Goal: Communication & Community: Answer question/provide support

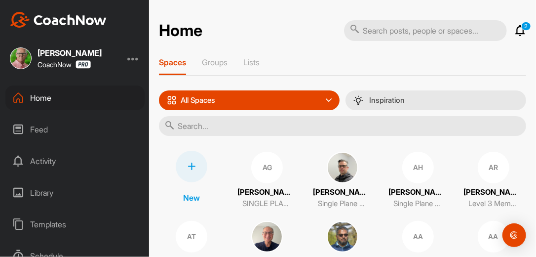
click at [515, 30] on icon at bounding box center [521, 31] width 12 height 12
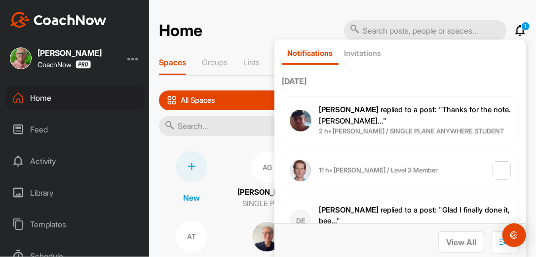
click at [406, 172] on b "11 h • Jesse M. / Level 3 Member" at bounding box center [378, 170] width 119 height 8
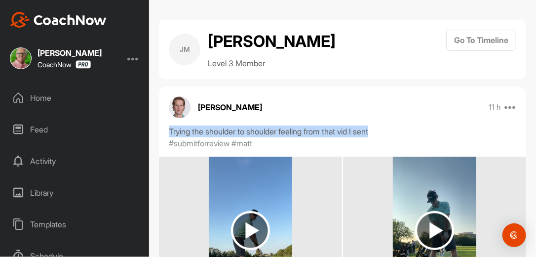
drag, startPoint x: 536, startPoint y: 136, endPoint x: 535, endPoint y: 115, distance: 20.7
click at [535, 115] on div "JM Jesse Miller Level 3 Member Go To Timeline Jesse Miller 11 h Report Trying t…" at bounding box center [342, 128] width 387 height 257
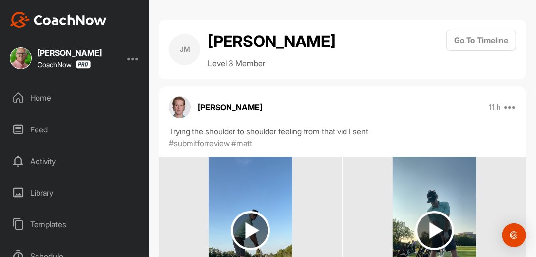
click at [417, 96] on div "Jesse Miller 11 h Report" at bounding box center [342, 107] width 367 height 22
click at [49, 97] on div "Home" at bounding box center [74, 97] width 139 height 25
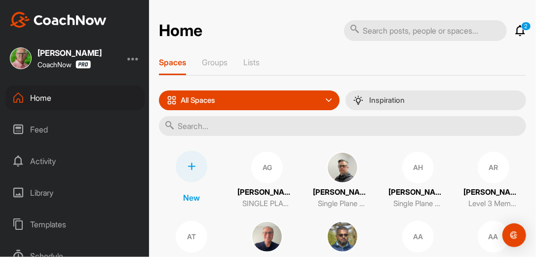
click at [202, 124] on input "text" at bounding box center [342, 126] width 367 height 20
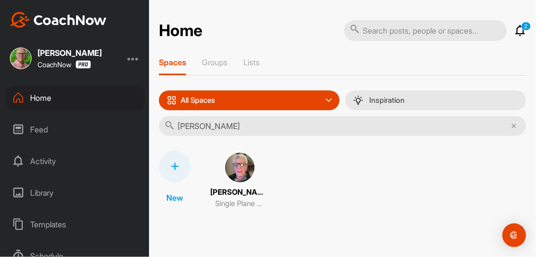
click at [202, 124] on input "Brian Carr" at bounding box center [342, 126] width 367 height 20
type input "Brian Carr"
click at [238, 169] on img at bounding box center [240, 168] width 32 height 32
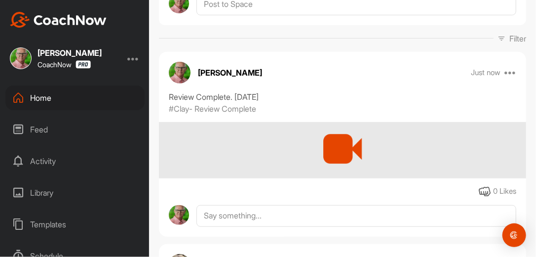
scroll to position [142, 0]
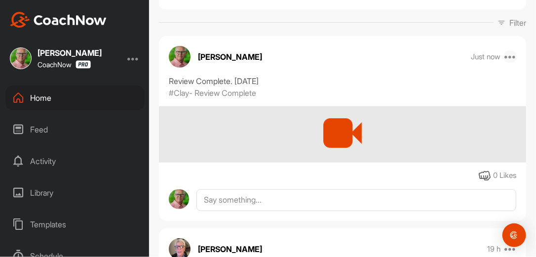
click at [507, 57] on icon at bounding box center [511, 57] width 12 height 12
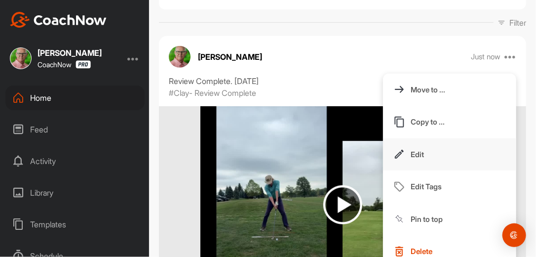
click at [416, 150] on p "Edit" at bounding box center [417, 154] width 13 height 10
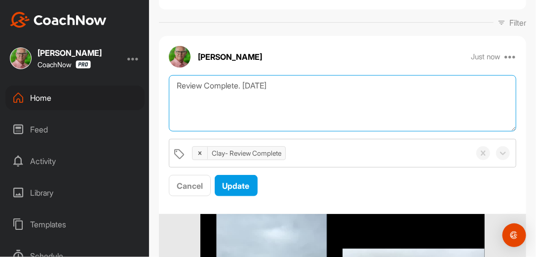
click at [294, 89] on textarea "Review Complete. 9/23/25" at bounding box center [343, 103] width 348 height 57
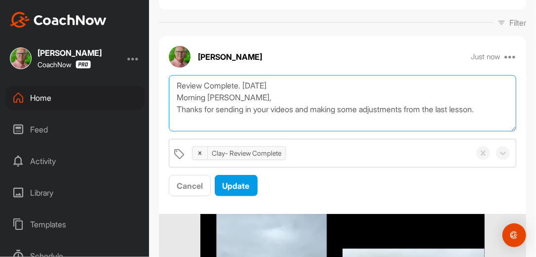
click at [496, 111] on textarea "Review Complete. 9/23/25 Morning Brian, Thanks for sending in your videos and m…" at bounding box center [343, 103] width 348 height 57
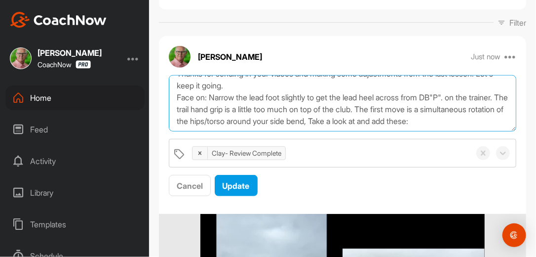
scroll to position [54, 0]
click at [407, 102] on textarea "Review Complete. 9/23/25 Morning Brian, Thanks for sending in your videos and m…" at bounding box center [343, 103] width 348 height 57
click at [188, 125] on textarea "Review Complete. 9/23/25 Morning Brian, Thanks for sending in your videos and m…" at bounding box center [343, 103] width 348 height 57
paste textarea "[URL][DOMAIN_NAME]"
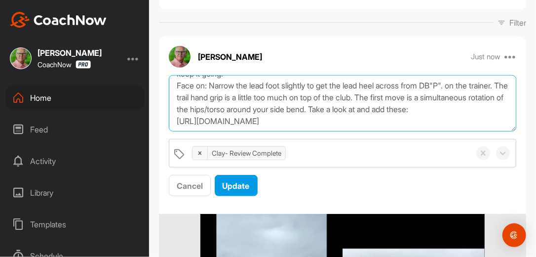
scroll to position [66, 0]
paste textarea "[URL][DOMAIN_NAME]"
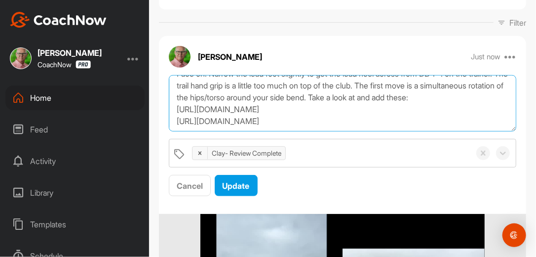
scroll to position [89, 0]
paste textarea "https://watch.gravesgolf.com/videos/weekly-training-lead-shoulder-down-1"
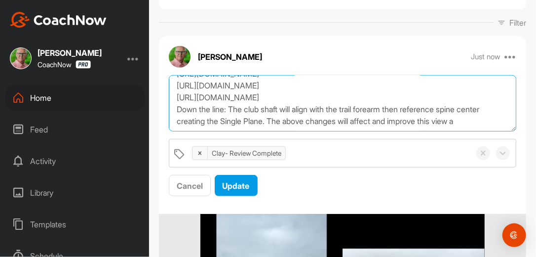
scroll to position [125, 0]
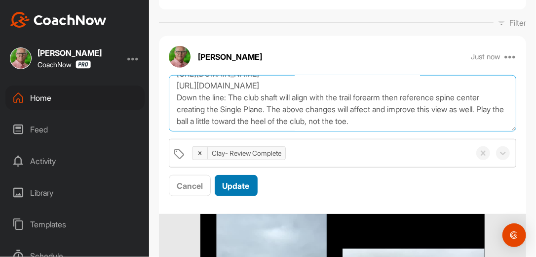
type textarea "Review Complete. 9/23/25 Morning Brian, Thanks for sending in your videos and m…"
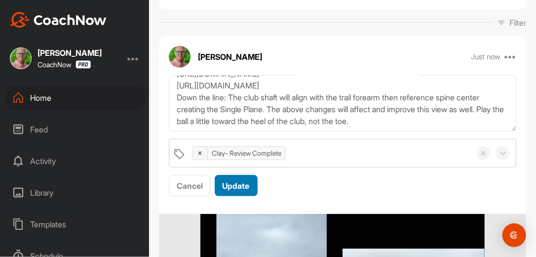
click at [253, 186] on button "Update" at bounding box center [236, 185] width 43 height 21
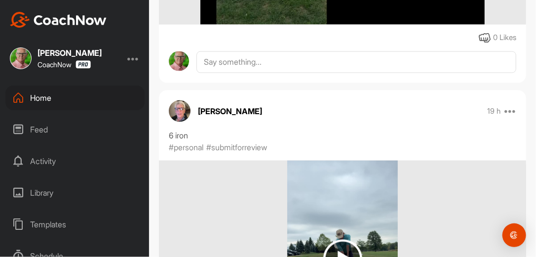
scroll to position [522, 0]
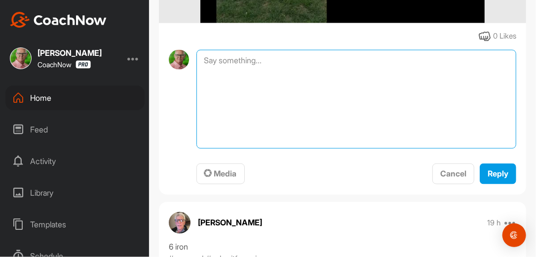
click at [266, 61] on textarea at bounding box center [357, 99] width 320 height 99
type textarea "Review Complete. [DATE]"
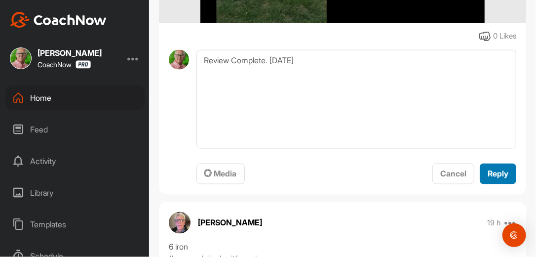
click at [490, 164] on button "Reply" at bounding box center [498, 173] width 37 height 21
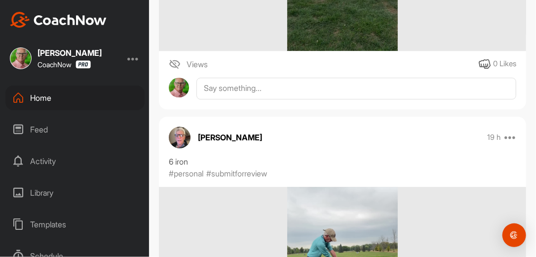
scroll to position [932, 0]
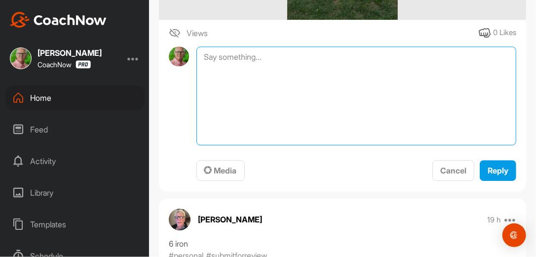
click at [313, 61] on textarea at bounding box center [357, 95] width 320 height 99
type textarea "Review Complete. [DATE]"
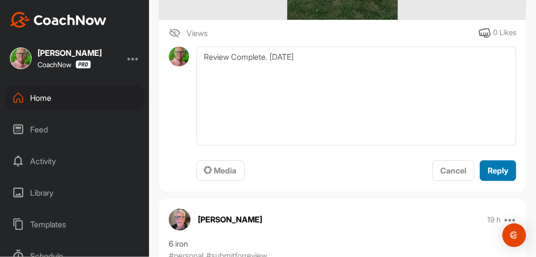
click at [497, 169] on span "Reply" at bounding box center [498, 170] width 21 height 10
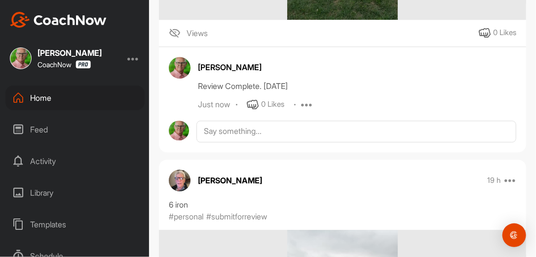
click at [436, 175] on div "Brian Carrier 19 h Pin to top Report" at bounding box center [342, 180] width 367 height 22
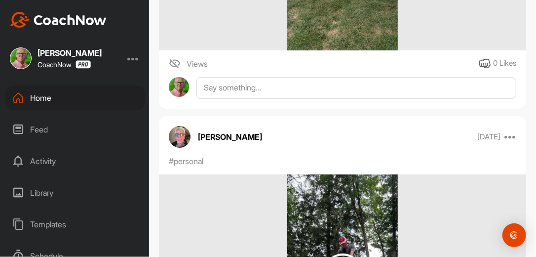
scroll to position [1312, 0]
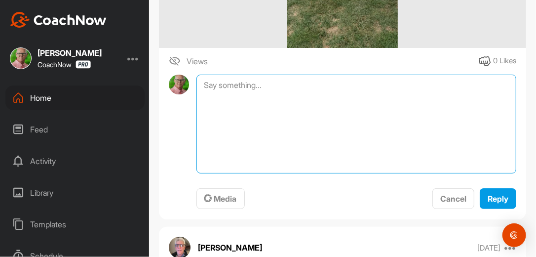
click at [310, 90] on textarea at bounding box center [357, 124] width 320 height 99
type textarea "Review Complete. [DATE]"
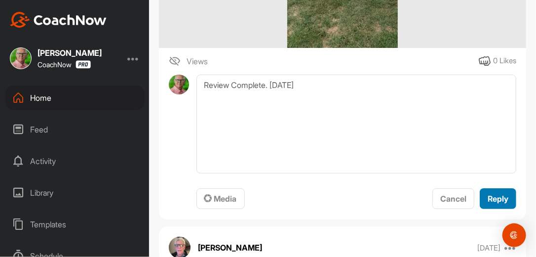
click at [494, 198] on span "Reply" at bounding box center [498, 199] width 21 height 10
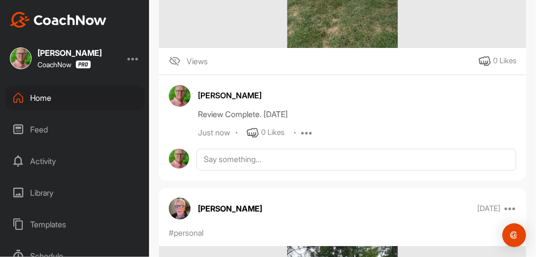
click at [46, 98] on div "Home" at bounding box center [74, 97] width 139 height 25
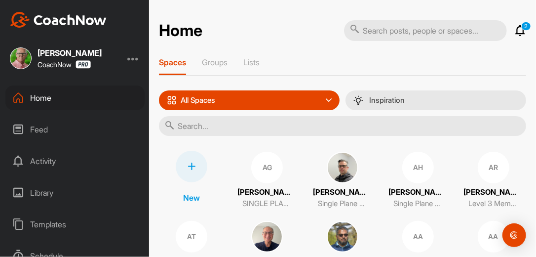
click at [214, 129] on input "text" at bounding box center [342, 126] width 367 height 20
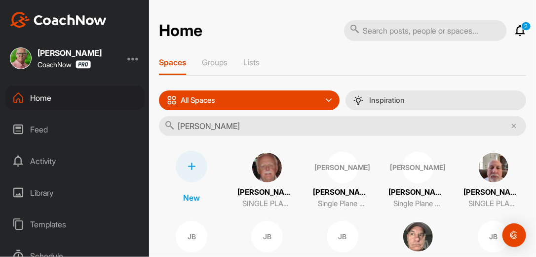
click at [214, 129] on input "John O" at bounding box center [342, 126] width 367 height 20
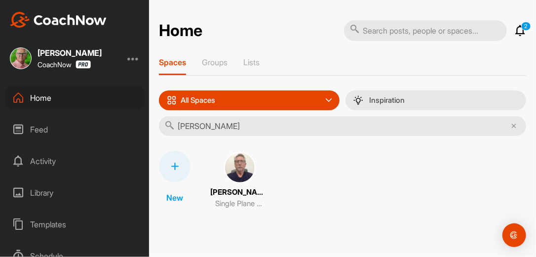
type input "John Oe"
click at [237, 169] on img at bounding box center [240, 168] width 32 height 32
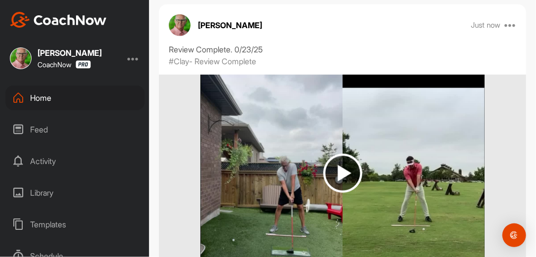
scroll to position [190, 0]
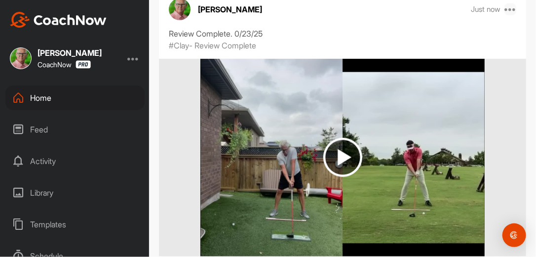
click at [506, 10] on icon at bounding box center [511, 9] width 12 height 12
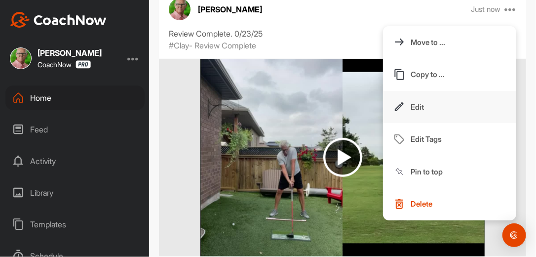
click at [411, 105] on p "Edit" at bounding box center [417, 107] width 13 height 10
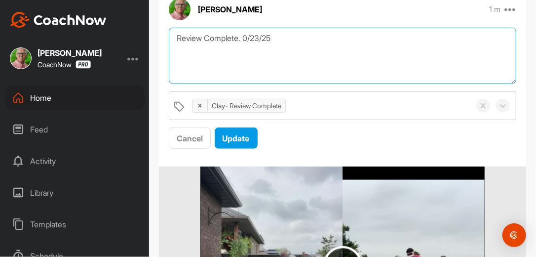
click at [282, 40] on textarea "Review Complete. 0/23/25" at bounding box center [343, 56] width 348 height 57
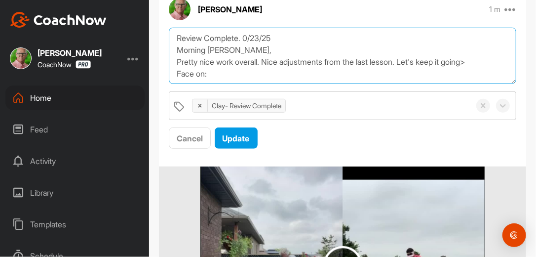
click at [485, 62] on textarea "Review Complete. 0/23/25 Morning John, Pretty nice work overall. Nice adjustmen…" at bounding box center [343, 56] width 348 height 57
click at [239, 75] on textarea "Review Complete. 0/23/25 Morning John, Pretty nice work overall. Nice adjustmen…" at bounding box center [343, 56] width 348 height 57
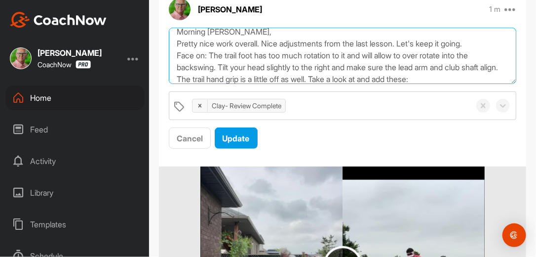
scroll to position [30, 0]
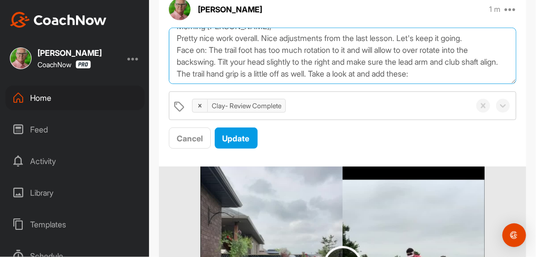
paste textarea "https://watch.gravesgolf.com/videos/gga-training-aids-abt-how-to-use"
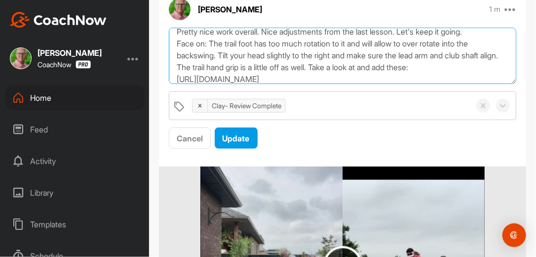
scroll to position [42, 0]
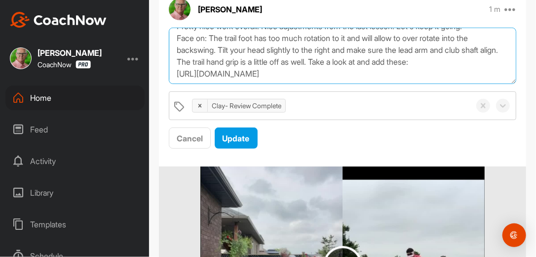
paste textarea "[URL][DOMAIN_NAME]"
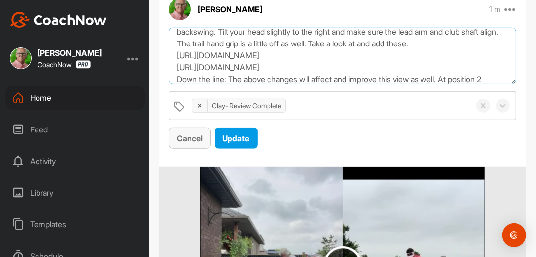
scroll to position [66, 0]
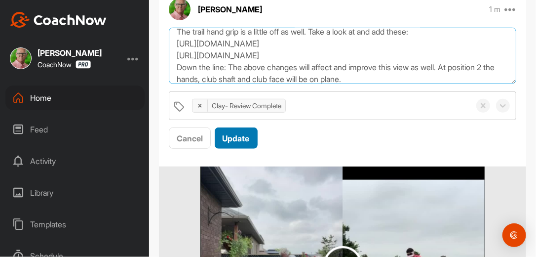
type textarea "Review Complete. 0/23/25 Morning John, Pretty nice work overall. Nice adjustmen…"
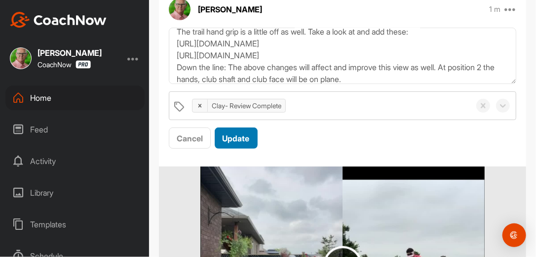
click at [246, 137] on span "Update" at bounding box center [236, 138] width 27 height 10
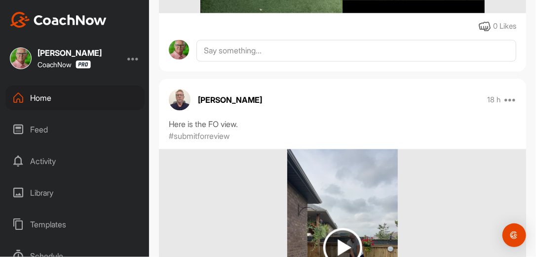
scroll to position [553, 0]
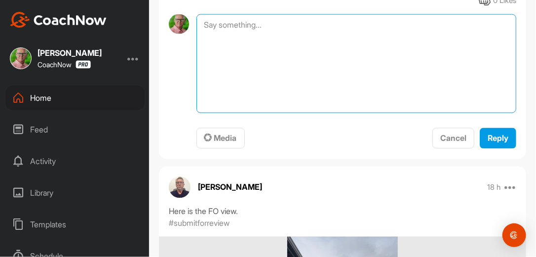
click at [271, 34] on textarea at bounding box center [357, 63] width 320 height 99
type textarea "Review Complete. [DATE]"
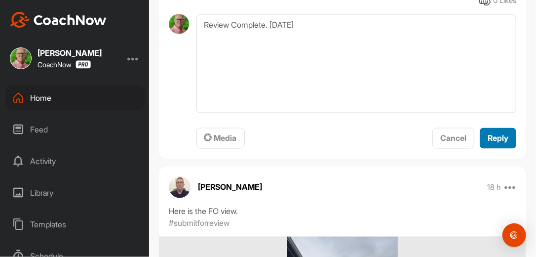
click at [488, 141] on span "Reply" at bounding box center [498, 138] width 21 height 10
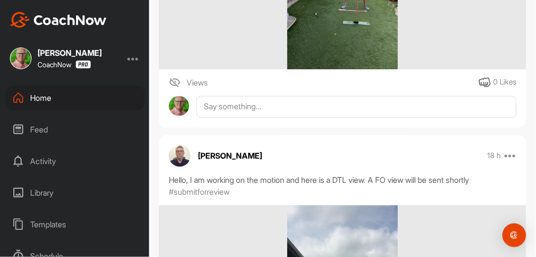
scroll to position [917, 0]
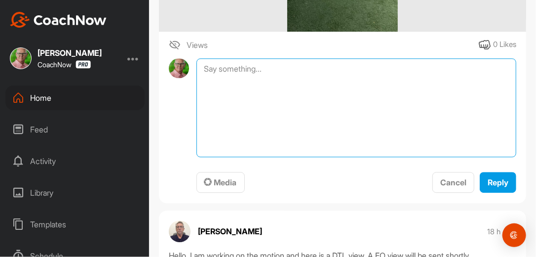
click at [282, 72] on textarea at bounding box center [357, 107] width 320 height 99
type textarea "Review Complete. [DATE]"
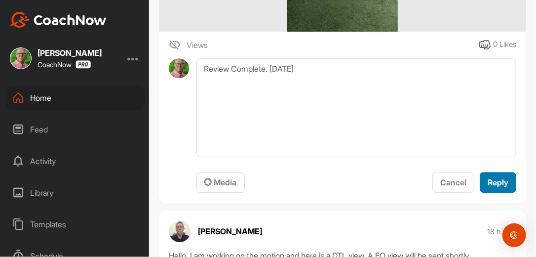
click at [488, 186] on span "Reply" at bounding box center [498, 182] width 21 height 10
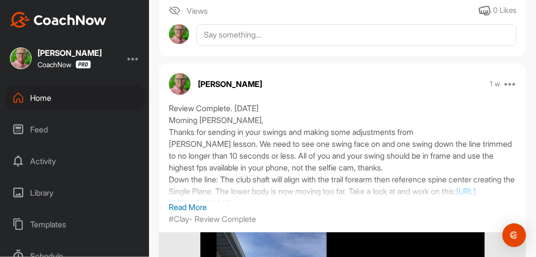
scroll to position [1359, 0]
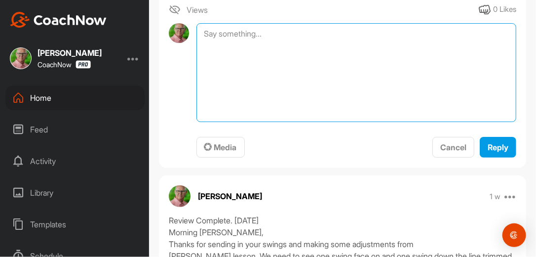
click at [255, 40] on textarea at bounding box center [357, 72] width 320 height 99
type textarea "Review Complete. [DATE]"
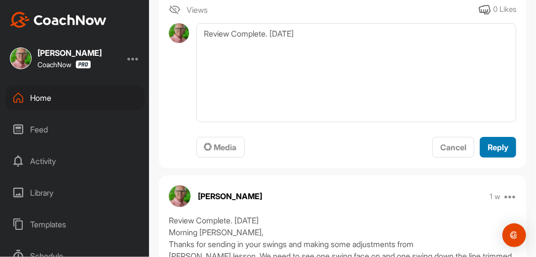
click at [493, 148] on span "Reply" at bounding box center [498, 147] width 21 height 10
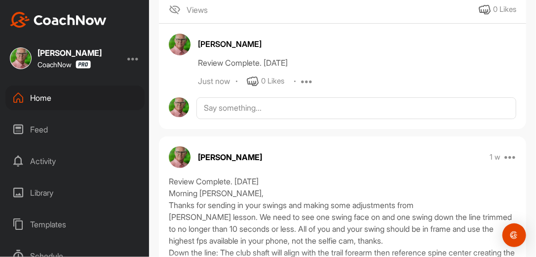
click at [50, 102] on div "Home" at bounding box center [74, 97] width 139 height 25
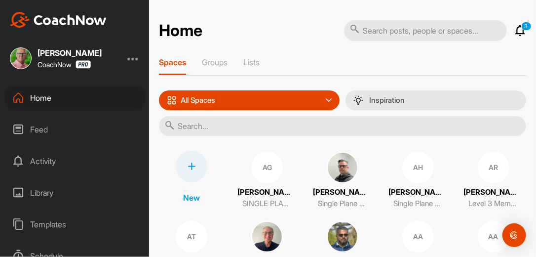
click at [234, 124] on input "text" at bounding box center [342, 126] width 367 height 20
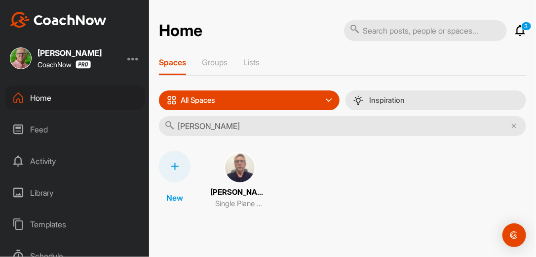
type input "john oe"
click at [230, 163] on img at bounding box center [240, 168] width 32 height 32
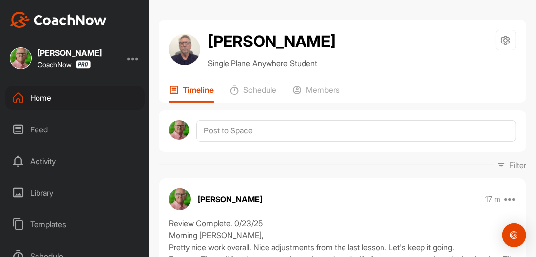
click at [308, 169] on div "Filter Media Type Images Videos Notes Audio Documents Author [PERSON_NAME] [EMA…" at bounding box center [342, 165] width 367 height 12
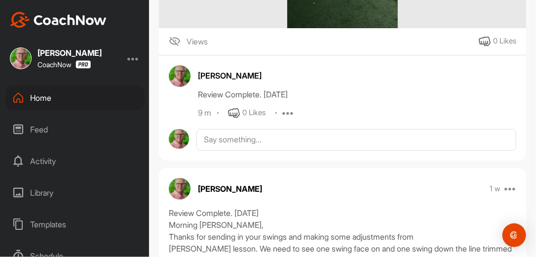
scroll to position [1343, 0]
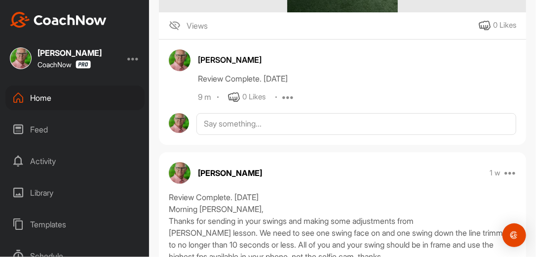
click at [42, 96] on div "Home" at bounding box center [74, 97] width 139 height 25
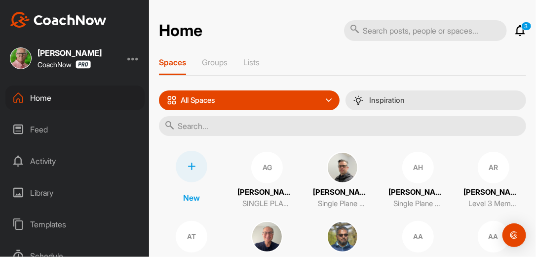
click at [203, 125] on input "text" at bounding box center [342, 126] width 367 height 20
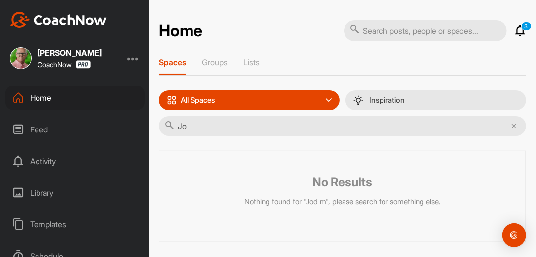
type input "J"
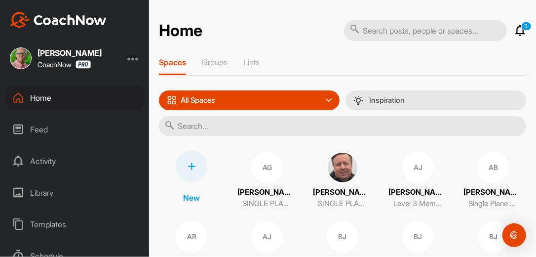
click at [214, 123] on input "text" at bounding box center [342, 126] width 367 height 20
type input "jud"
click at [271, 170] on div "JM" at bounding box center [267, 168] width 32 height 32
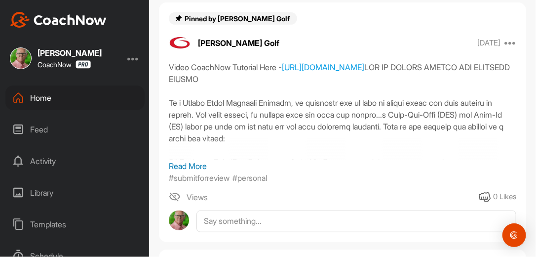
scroll to position [174, 0]
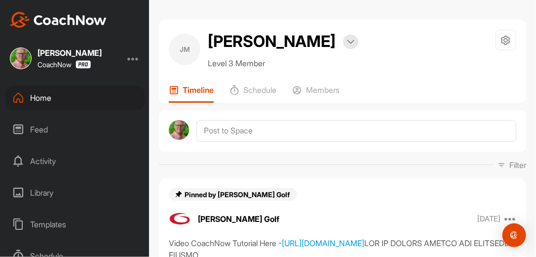
click at [360, 166] on div "Filter Media Type Images Videos Notes Audio Documents Author [PERSON_NAME] [EMA…" at bounding box center [342, 165] width 367 height 12
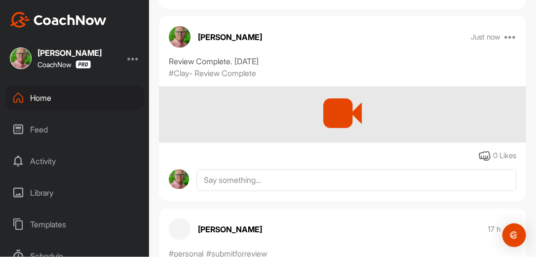
scroll to position [411, 0]
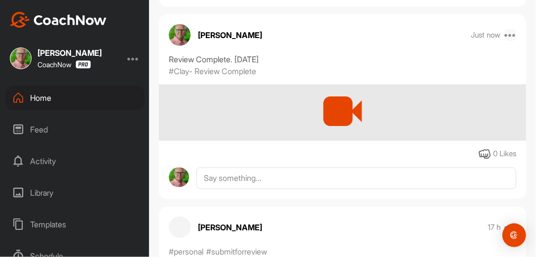
click at [507, 36] on icon at bounding box center [511, 35] width 12 height 12
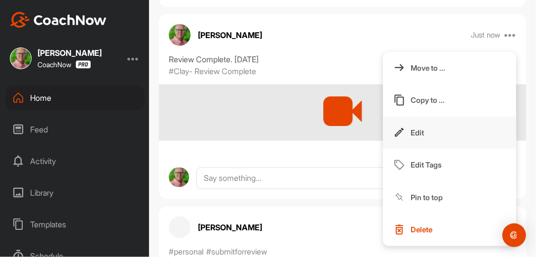
click at [419, 130] on button "Edit" at bounding box center [449, 133] width 133 height 33
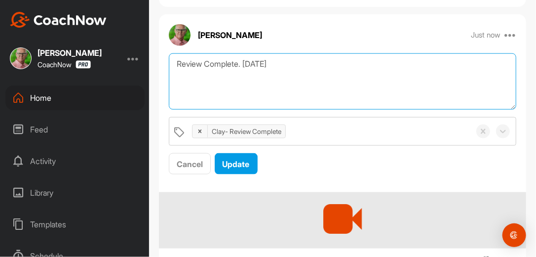
click at [283, 63] on textarea "Review Complete. [DATE]" at bounding box center [343, 81] width 348 height 57
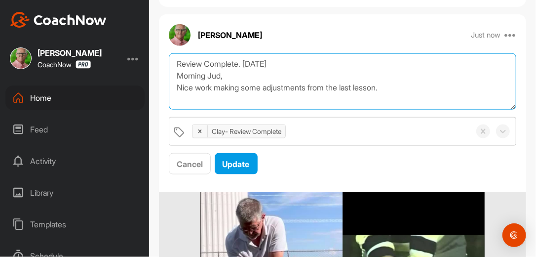
click at [413, 90] on textarea "Review Complete. [DATE] Morning Jud, Nice work making some adjustments from the…" at bounding box center [343, 81] width 348 height 57
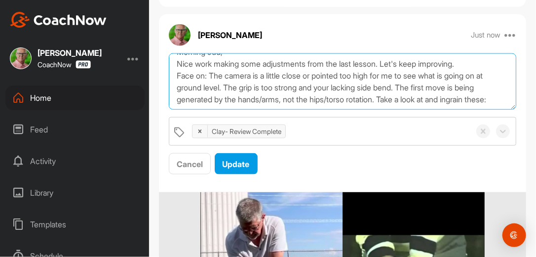
scroll to position [42, 0]
paste textarea "[URL][DOMAIN_NAME]"
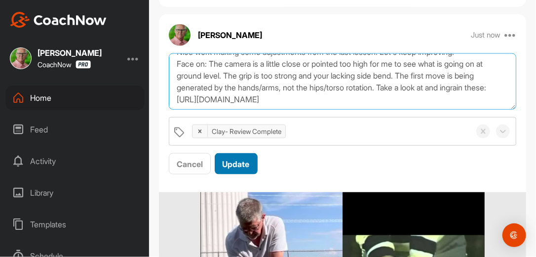
scroll to position [54, 0]
paste textarea "[URL][DOMAIN_NAME]"
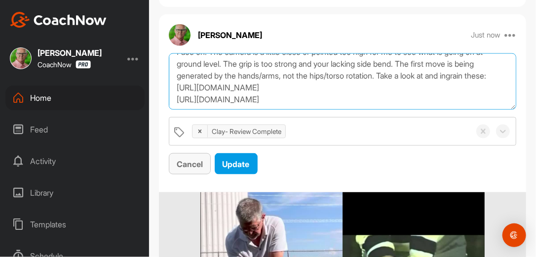
scroll to position [66, 0]
paste textarea "[URL][DOMAIN_NAME]"
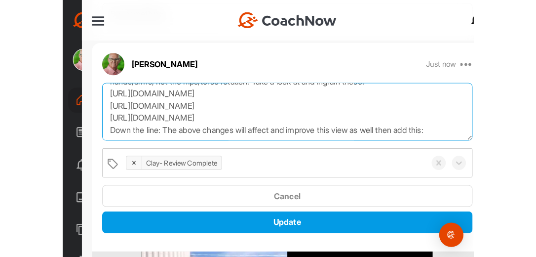
scroll to position [113, 0]
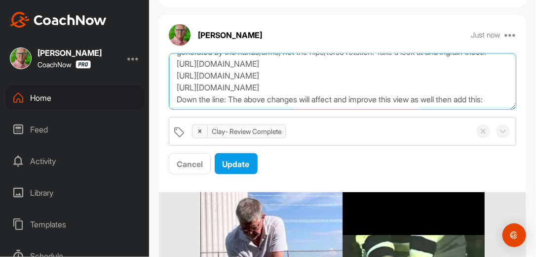
paste textarea "[URL][DOMAIN_NAME]"
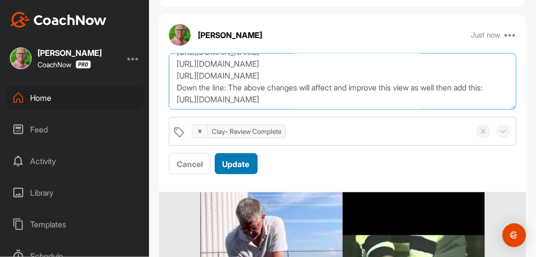
type textarea "Review Complete. [DATE] Morning Jud, Nice work making some adjustments from the…"
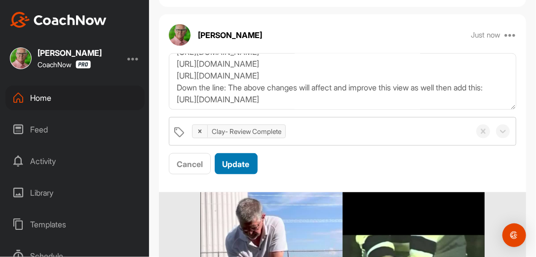
click at [247, 168] on div "Update" at bounding box center [236, 164] width 27 height 12
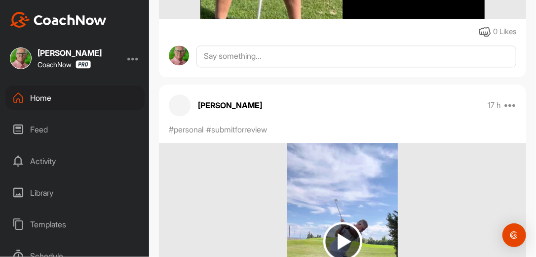
scroll to position [790, 0]
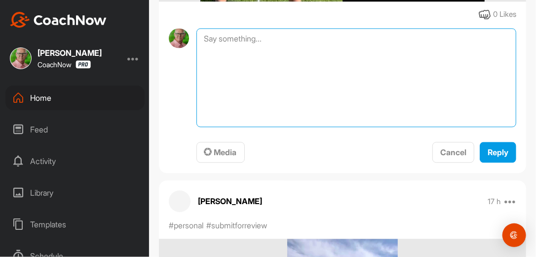
click at [295, 43] on textarea at bounding box center [357, 77] width 320 height 99
type textarea "Review Complete. [DATE]"
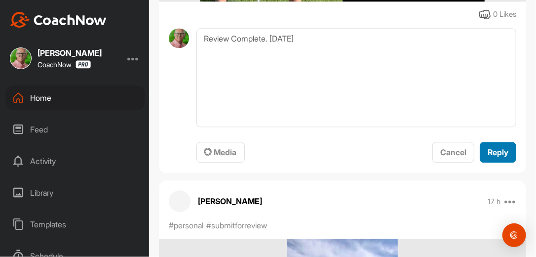
click at [494, 152] on span "Reply" at bounding box center [498, 152] width 21 height 10
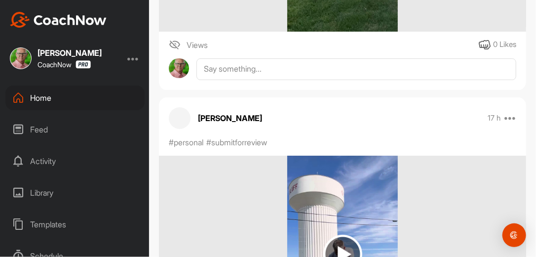
scroll to position [1170, 0]
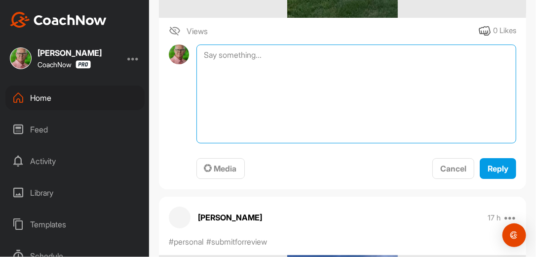
click at [318, 55] on textarea at bounding box center [357, 93] width 320 height 99
type textarea "Review Complete. [DATE]"
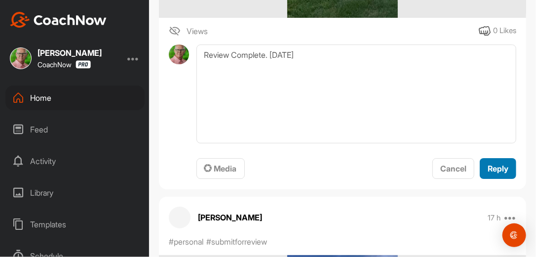
click at [490, 164] on span "Reply" at bounding box center [498, 168] width 21 height 10
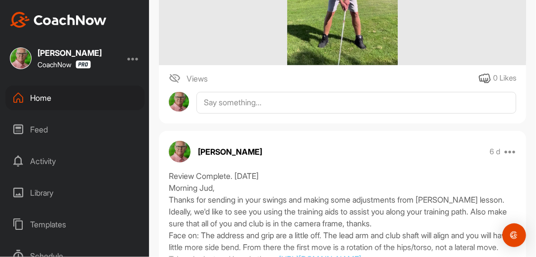
scroll to position [1533, 0]
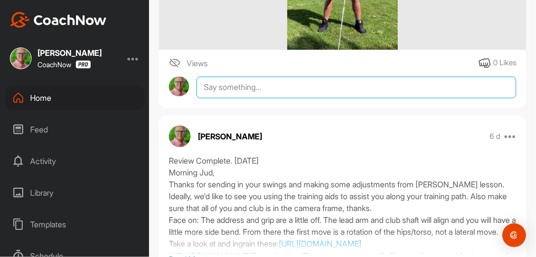
click at [302, 88] on textarea at bounding box center [357, 88] width 320 height 22
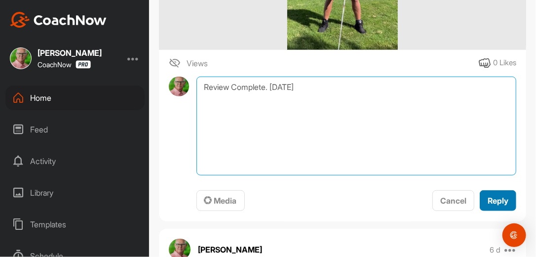
type textarea "Review Complete. [DATE]"
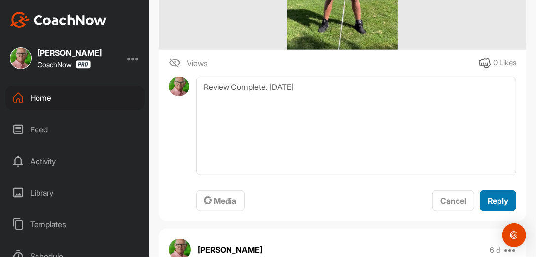
click at [488, 196] on span "Reply" at bounding box center [498, 201] width 21 height 10
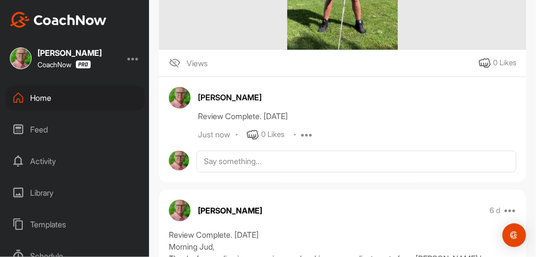
click at [101, 91] on div "Home" at bounding box center [74, 97] width 139 height 25
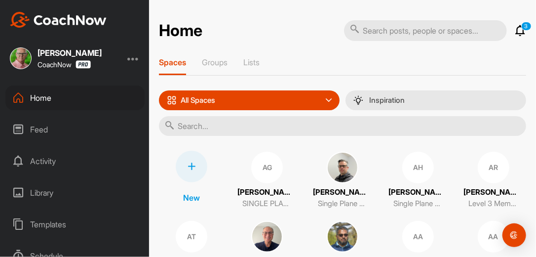
click at [211, 121] on input "text" at bounding box center [342, 126] width 367 height 20
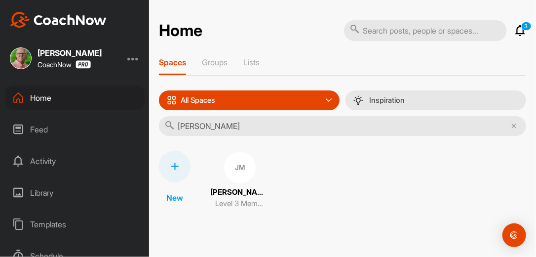
type input "[PERSON_NAME]"
click at [248, 164] on div "JM" at bounding box center [240, 168] width 32 height 32
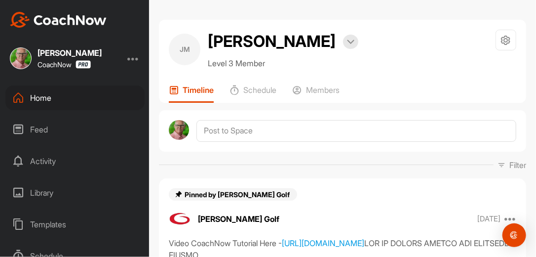
click at [300, 170] on div "Filter Media Type Images Videos Notes Audio Documents Author [PERSON_NAME] [EMA…" at bounding box center [342, 165] width 367 height 12
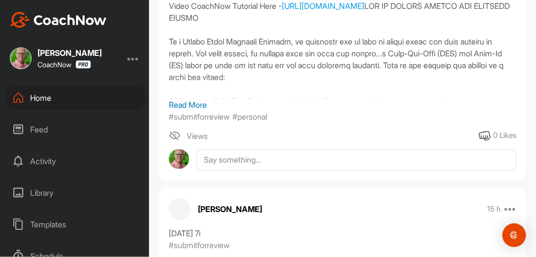
scroll to position [253, 0]
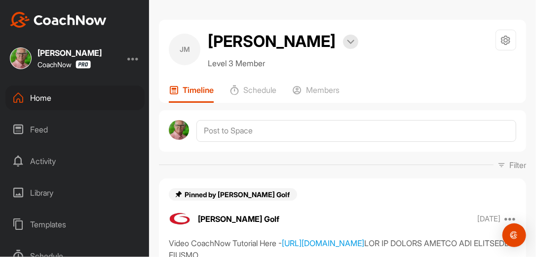
click at [351, 217] on div "[PERSON_NAME] Golf [DATE] Copy to ... Unpin Report" at bounding box center [342, 219] width 367 height 22
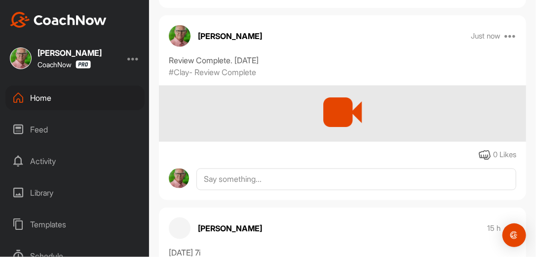
scroll to position [411, 0]
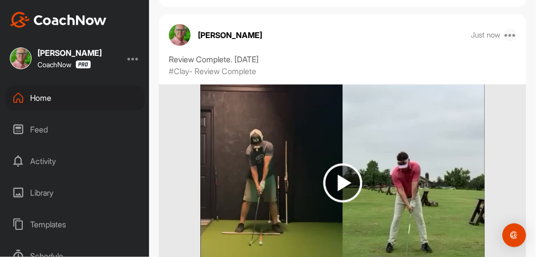
click at [506, 34] on icon at bounding box center [511, 35] width 12 height 12
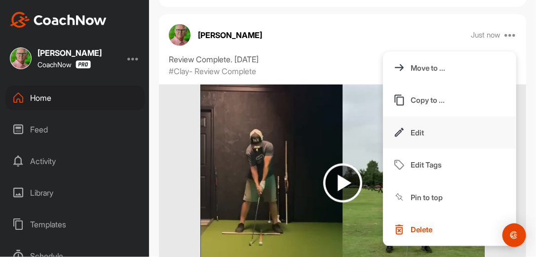
click at [413, 131] on p "Edit" at bounding box center [417, 132] width 13 height 10
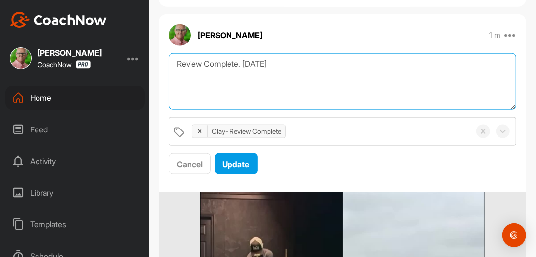
click at [288, 66] on textarea "Review Complete. 9/23/25" at bounding box center [343, 81] width 348 height 57
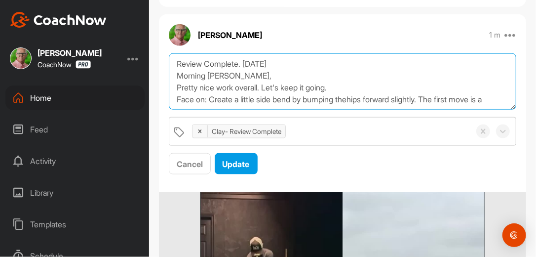
scroll to position [6, 0]
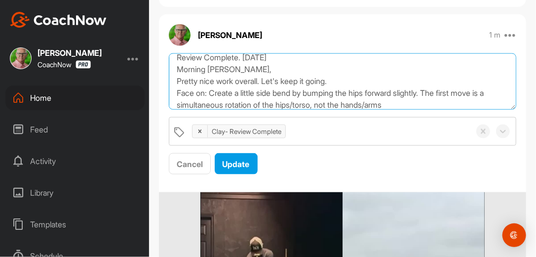
click at [415, 104] on textarea "Review Complete. 9/23/25 Morning Josh, Pretty nice work overall. Let's keep it …" at bounding box center [343, 81] width 348 height 57
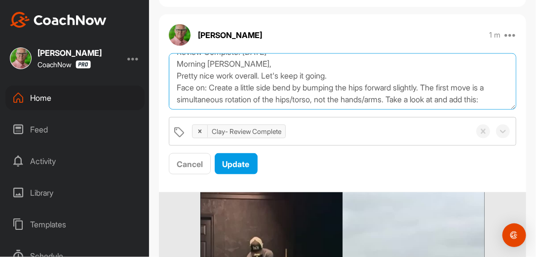
scroll to position [30, 0]
paste textarea "https://watch.gravesgolf.com/videos/single-plane-position-trainer-sppt-the-impo…"
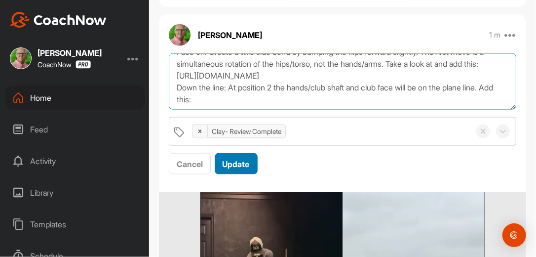
scroll to position [78, 0]
paste textarea "https://watch.gravesgolf.com/videos/single-plane-refresher-position-2-backswing…"
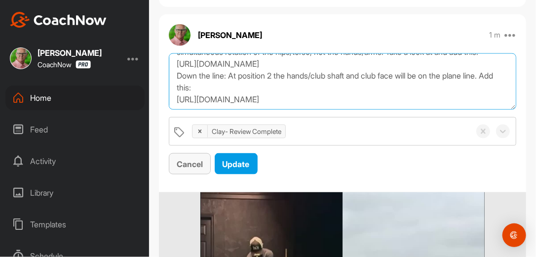
scroll to position [89, 0]
type textarea "Review Complete. 9/23/25 Morning Josh, Pretty nice work overall. Let's keep it …"
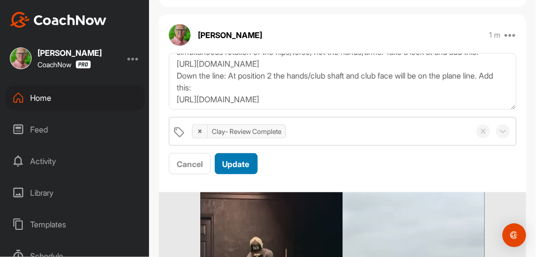
click at [245, 161] on span "Update" at bounding box center [236, 164] width 27 height 10
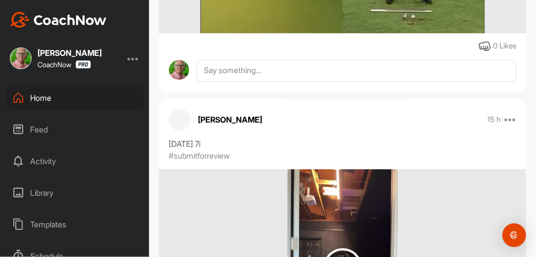
scroll to position [759, 0]
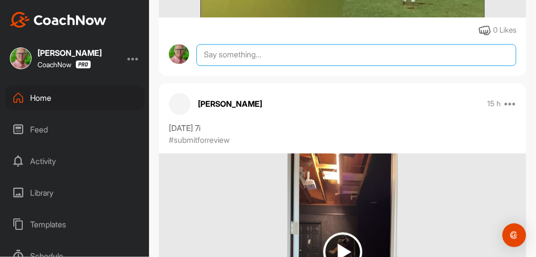
click at [276, 66] on textarea at bounding box center [357, 55] width 320 height 22
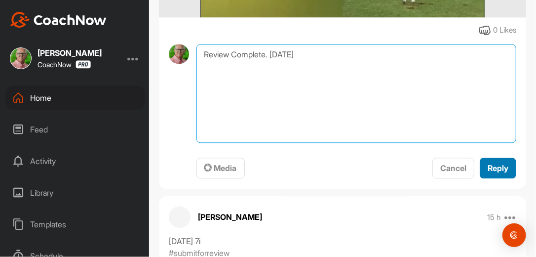
type textarea "Review Complete. 9-23-25"
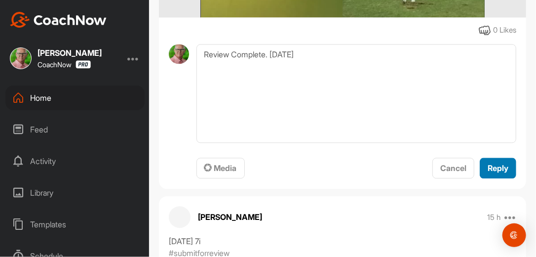
click at [488, 173] on span "Reply" at bounding box center [498, 168] width 21 height 10
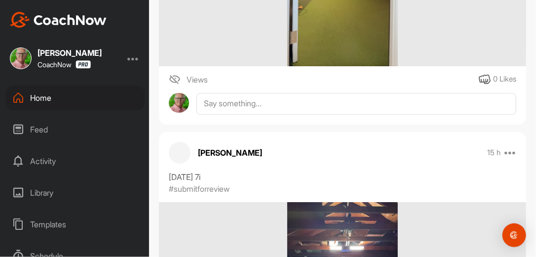
scroll to position [1154, 0]
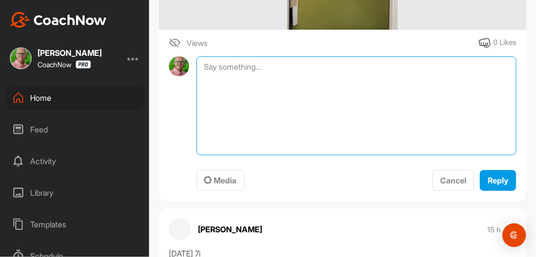
click at [340, 87] on textarea at bounding box center [357, 105] width 320 height 99
type textarea "Review Complete. [DATE]"
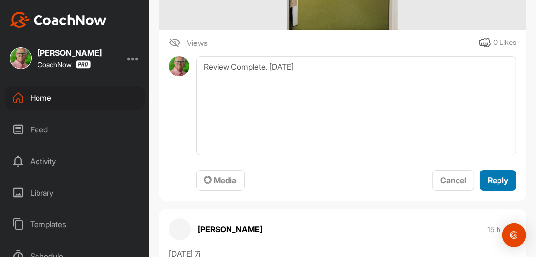
click at [494, 185] on span "Reply" at bounding box center [498, 180] width 21 height 10
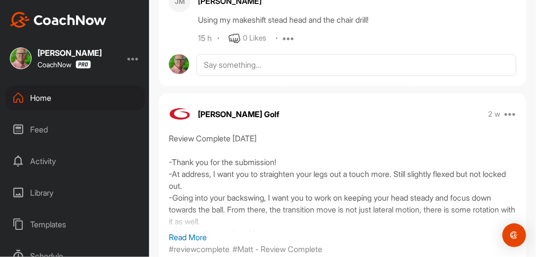
scroll to position [1651, 0]
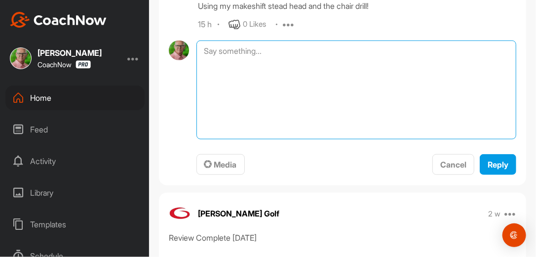
click at [283, 63] on textarea at bounding box center [357, 89] width 320 height 99
type textarea "Review Complete. [DATE]"
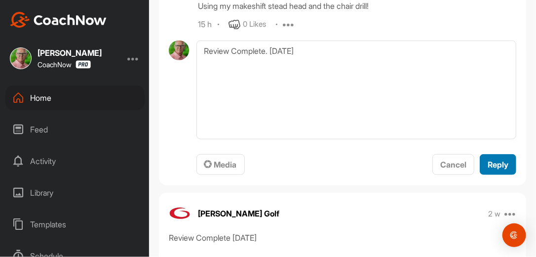
click at [497, 169] on span "Reply" at bounding box center [498, 165] width 21 height 10
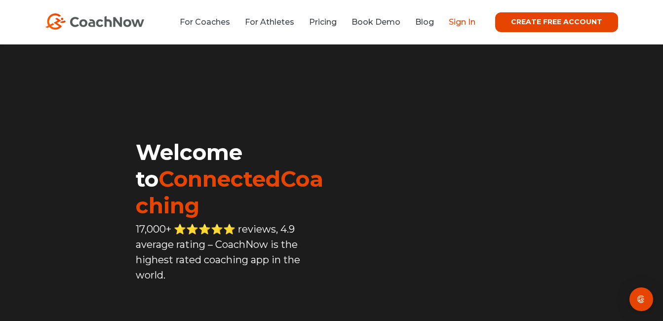
click at [463, 23] on link "Sign In" at bounding box center [462, 21] width 27 height 9
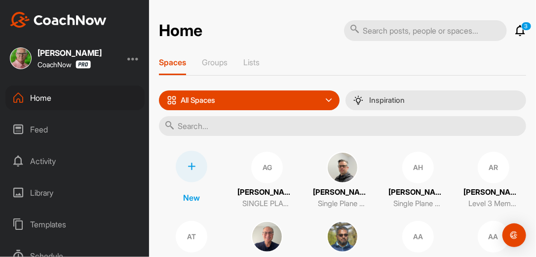
click at [184, 124] on input "text" at bounding box center [342, 126] width 367 height 20
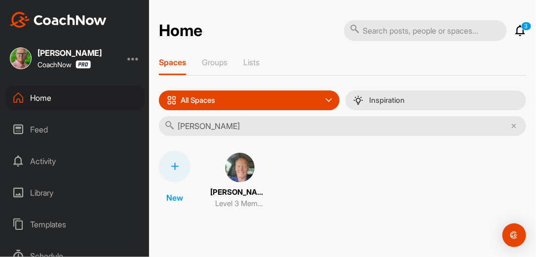
type input "[PERSON_NAME]"
click at [237, 159] on img at bounding box center [240, 168] width 32 height 32
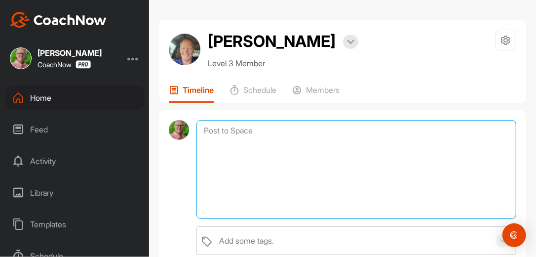
click at [377, 127] on textarea at bounding box center [357, 169] width 320 height 99
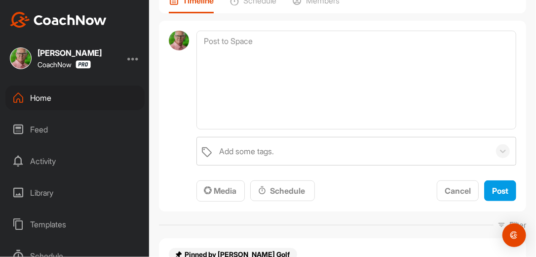
scroll to position [154, 0]
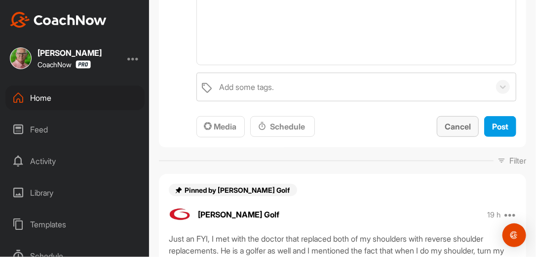
click at [448, 125] on span "Cancel" at bounding box center [458, 126] width 26 height 10
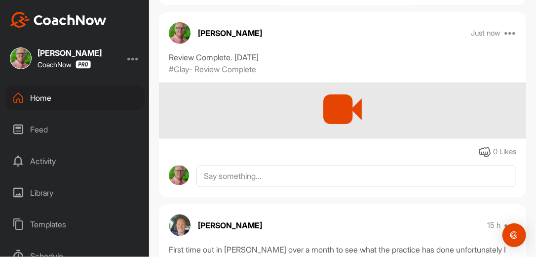
scroll to position [375, 0]
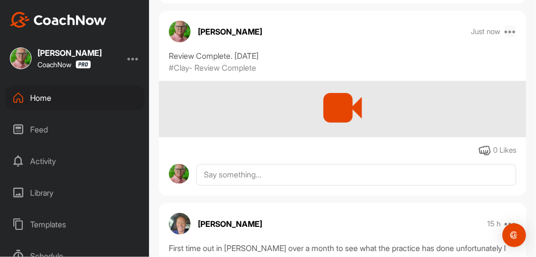
click at [507, 32] on icon at bounding box center [511, 32] width 12 height 12
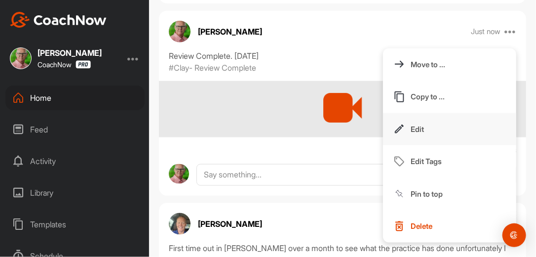
click at [414, 130] on p "Edit" at bounding box center [417, 129] width 13 height 10
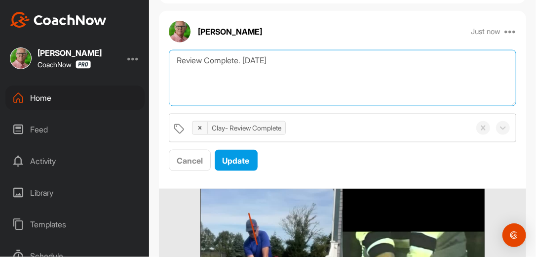
click at [291, 60] on textarea "Review Complete. [DATE]" at bounding box center [343, 78] width 348 height 57
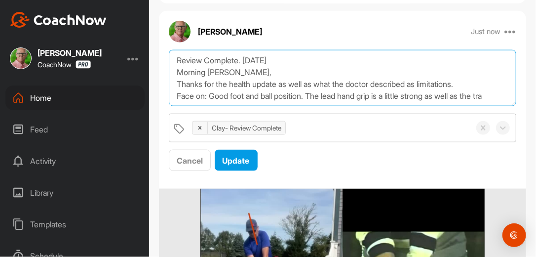
scroll to position [6, 0]
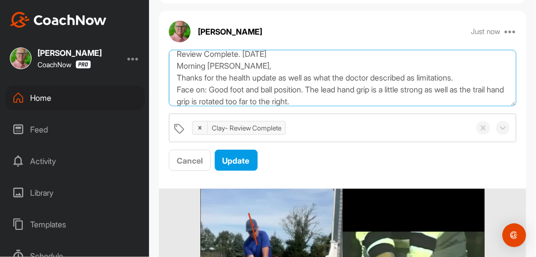
click at [349, 103] on textarea "Review Complete. 9/23/25 Morning Dan, Thanks for the health update as well as w…" at bounding box center [343, 78] width 348 height 57
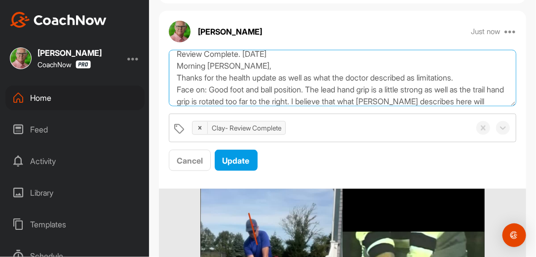
scroll to position [18, 0]
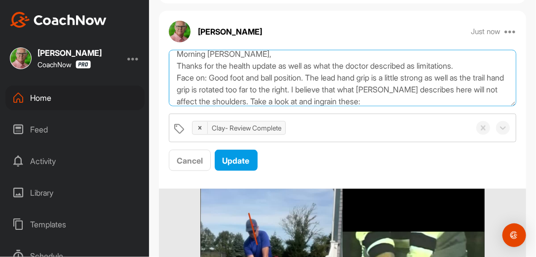
click at [284, 101] on textarea "Review Complete. 9/23/25 Morning Dan, Thanks for the health update as well as w…" at bounding box center [343, 78] width 348 height 57
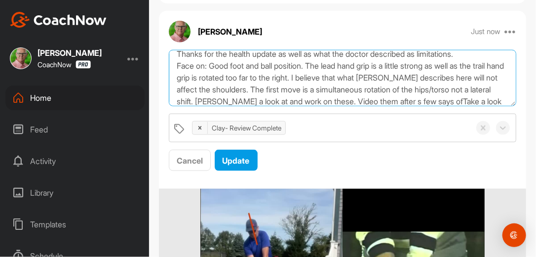
scroll to position [42, 0]
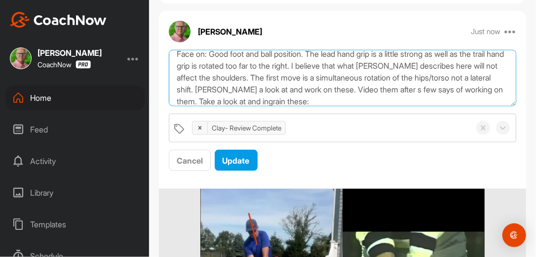
click at [372, 99] on textarea "Review Complete. 9/23/25 Morning Dan, Thanks for the health update as well as w…" at bounding box center [343, 78] width 348 height 57
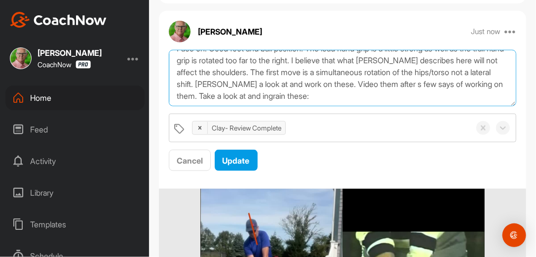
paste textarea "[URL][DOMAIN_NAME]"
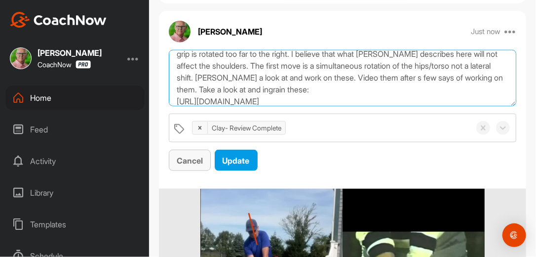
scroll to position [66, 0]
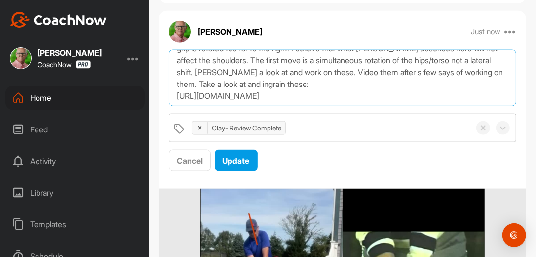
paste textarea "[URL][DOMAIN_NAME]"
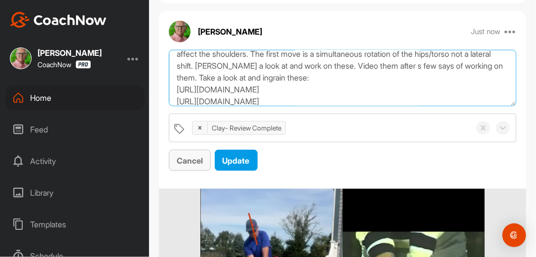
scroll to position [78, 0]
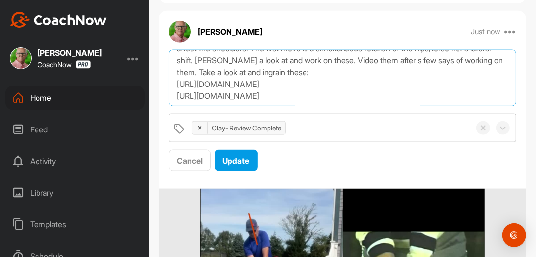
paste textarea "https://watch.gravesgolf.com/videos/single-plane-refresher-lower-body-movement-…"
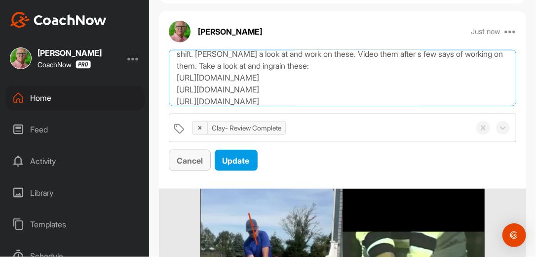
scroll to position [89, 0]
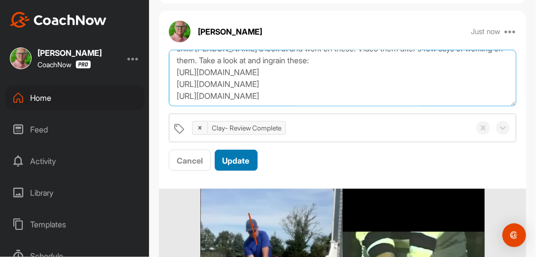
type textarea "Review Complete. 9/23/25 Morning Dan, Thanks for the health update as well as w…"
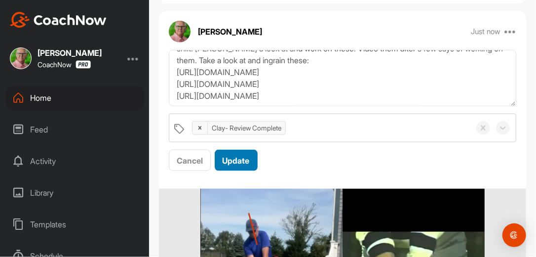
click at [249, 165] on div "Update" at bounding box center [236, 161] width 27 height 12
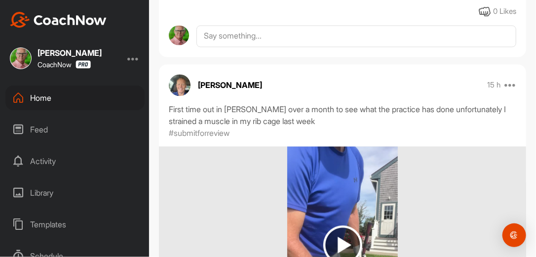
scroll to position [754, 0]
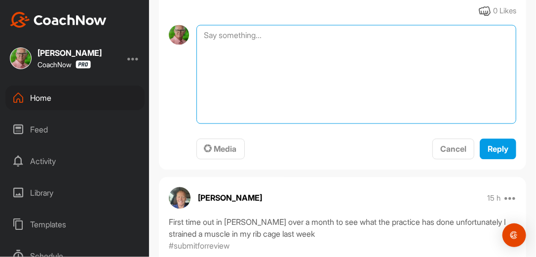
click at [281, 43] on textarea at bounding box center [357, 74] width 320 height 99
type textarea "Review Complete. 9-23-25"
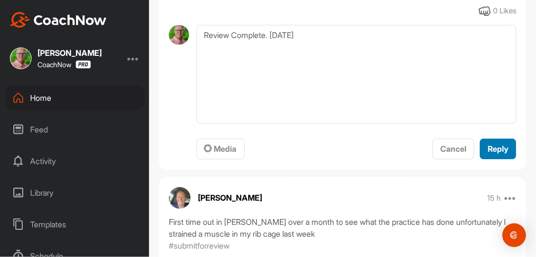
click at [488, 144] on span "Reply" at bounding box center [498, 149] width 21 height 10
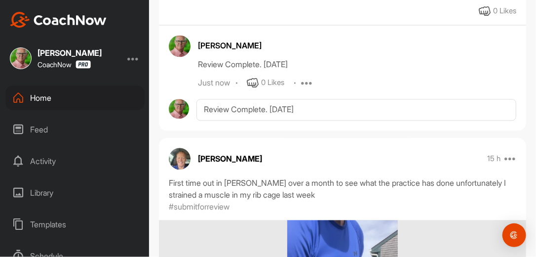
click at [349, 148] on div "Dan Liese 15 h Pin to top Report" at bounding box center [342, 159] width 367 height 22
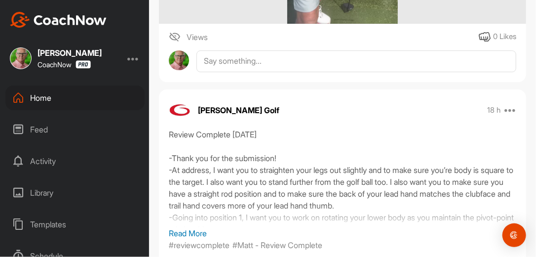
scroll to position [1149, 0]
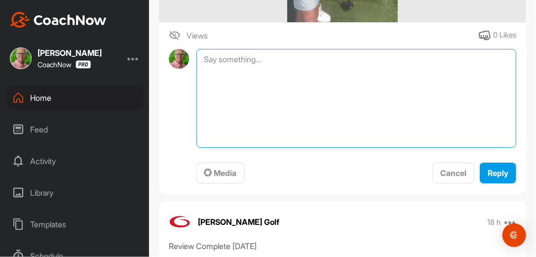
click at [260, 57] on textarea at bounding box center [357, 98] width 320 height 99
type textarea "Review Complete. 9-23-25"
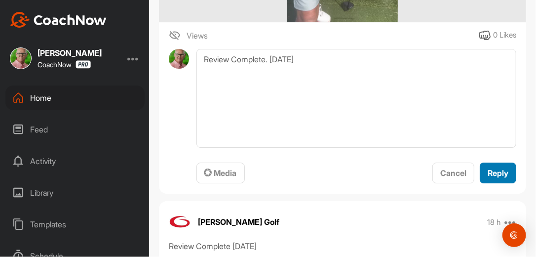
click at [489, 170] on span "Reply" at bounding box center [498, 173] width 21 height 10
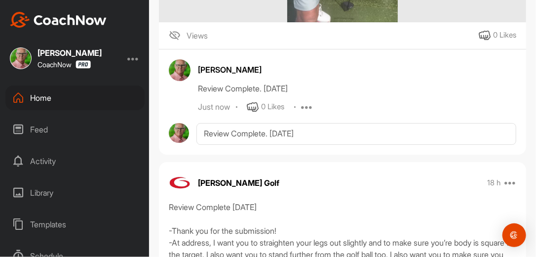
click at [76, 97] on div "Home" at bounding box center [74, 97] width 139 height 25
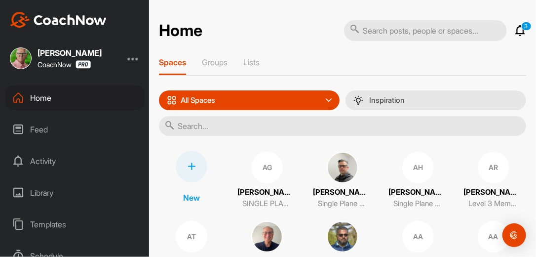
click at [225, 126] on input "text" at bounding box center [342, 126] width 367 height 20
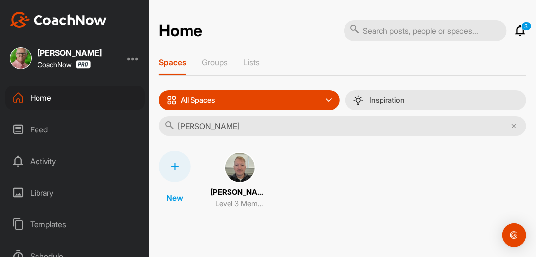
type input "Gerald Pr"
click at [243, 166] on img at bounding box center [240, 168] width 32 height 32
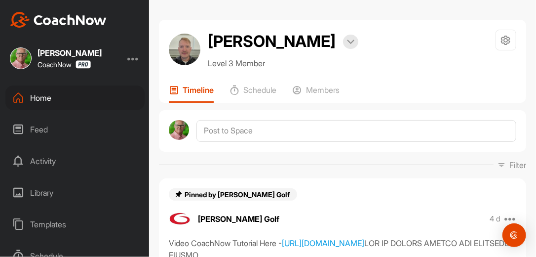
click at [381, 144] on div at bounding box center [342, 130] width 367 height 41
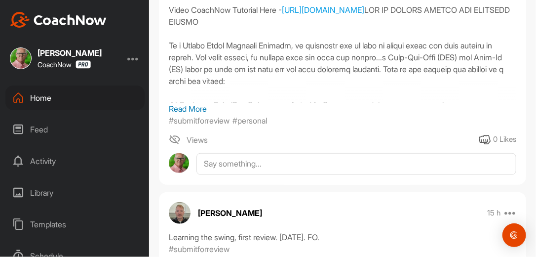
scroll to position [253, 0]
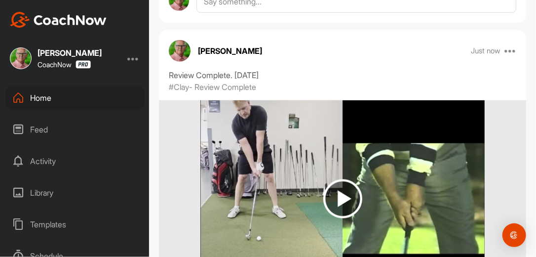
scroll to position [411, 0]
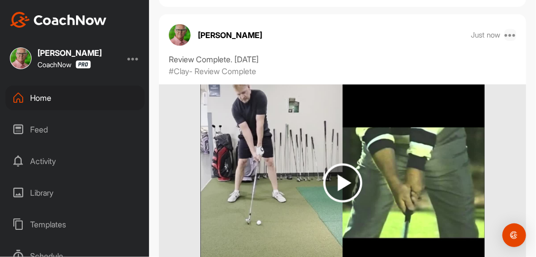
click at [505, 33] on icon at bounding box center [511, 35] width 12 height 12
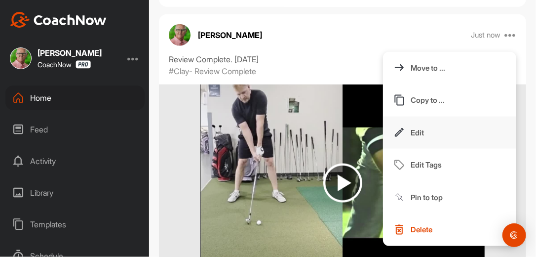
click at [411, 133] on p "Edit" at bounding box center [417, 132] width 13 height 10
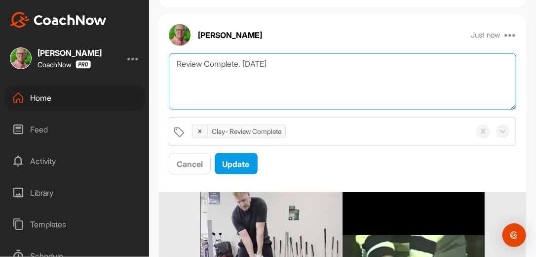
click at [292, 66] on textarea "Review Complete. [DATE]" at bounding box center [343, 81] width 348 height 57
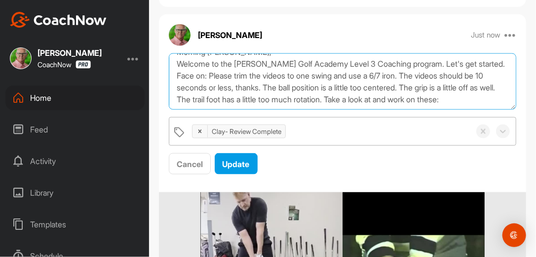
scroll to position [42, 0]
paste textarea "https://watch.gravesgolf.com/videos/gga-training-aids-abt-features"
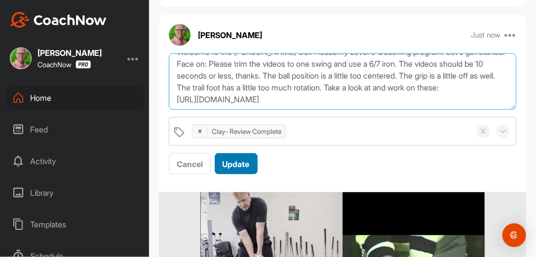
scroll to position [54, 0]
paste textarea "[URL][DOMAIN_NAME]"
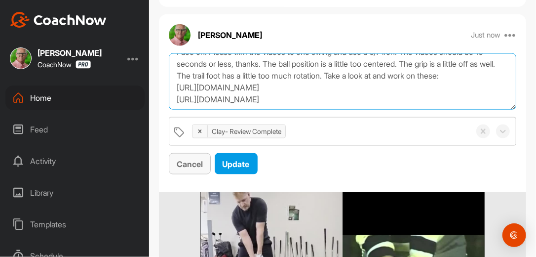
scroll to position [66, 0]
paste textarea "[URL][DOMAIN_NAME]"
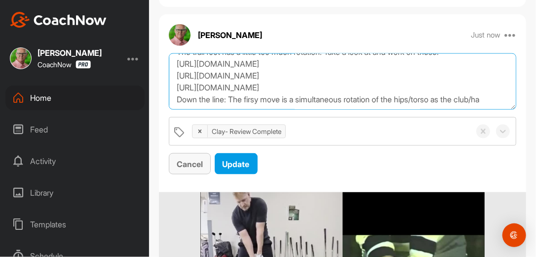
scroll to position [89, 0]
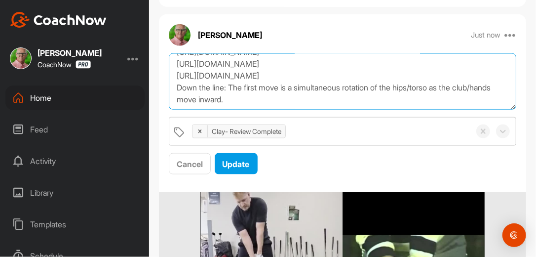
click at [300, 104] on textarea "Review Complete. 9/23/25 Morning Gerald, Welcome to the Graves Golf Academy Lev…" at bounding box center [343, 81] width 348 height 57
paste textarea "https://watch.gravesgolf.com/videos/single-plane-refresher-position-1-takeaway-…"
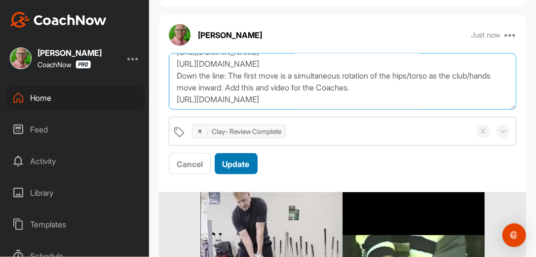
type textarea "Review Complete. 9/23/25 Morning Gerald, Welcome to the Graves Golf Academy Lev…"
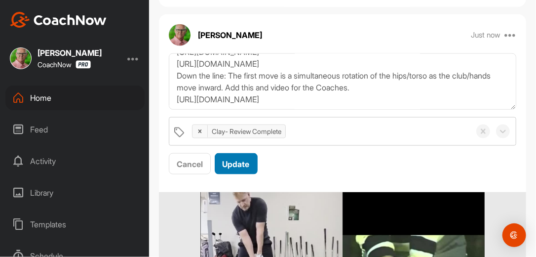
click at [242, 162] on span "Update" at bounding box center [236, 164] width 27 height 10
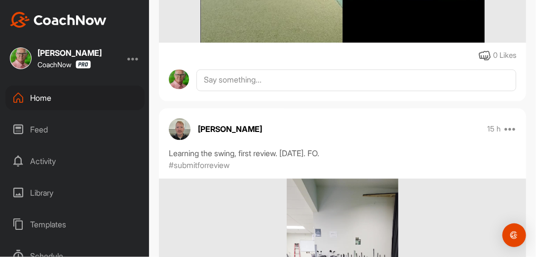
scroll to position [759, 0]
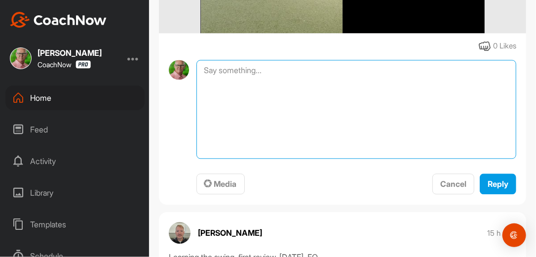
click at [292, 70] on textarea at bounding box center [357, 109] width 320 height 99
type textarea "Review Complete. [DATE]"
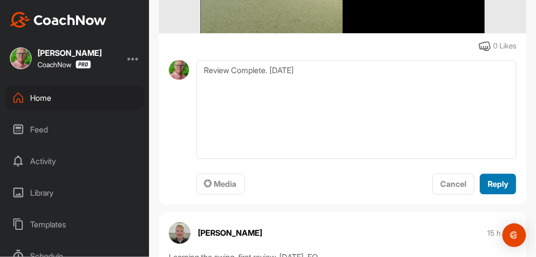
click at [489, 185] on span "Reply" at bounding box center [498, 184] width 21 height 10
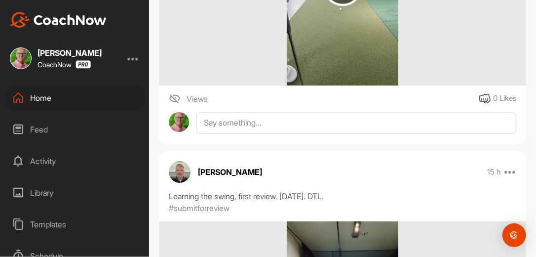
scroll to position [1138, 0]
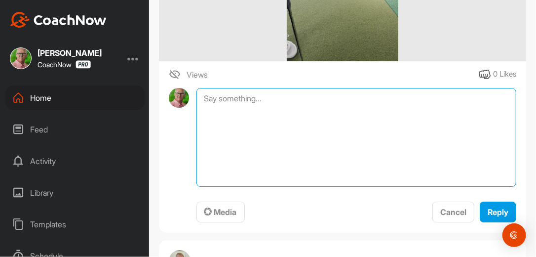
click at [275, 101] on textarea at bounding box center [357, 137] width 320 height 99
type textarea "Review Complete. [DATE]"
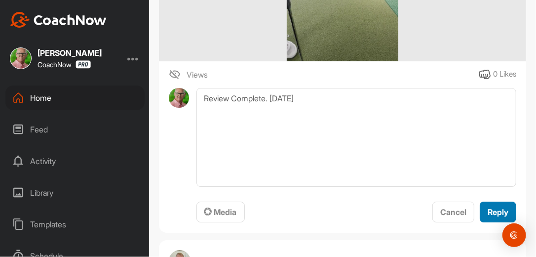
click at [488, 211] on span "Reply" at bounding box center [498, 212] width 21 height 10
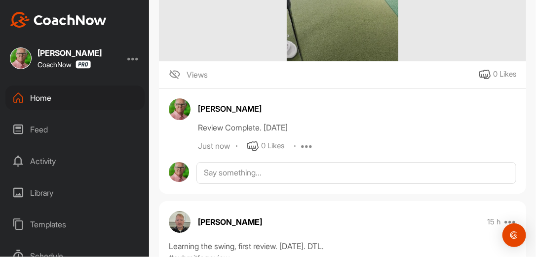
click at [376, 215] on div "Gerald Prodaniuk 15 h Pin to top Report" at bounding box center [342, 222] width 367 height 22
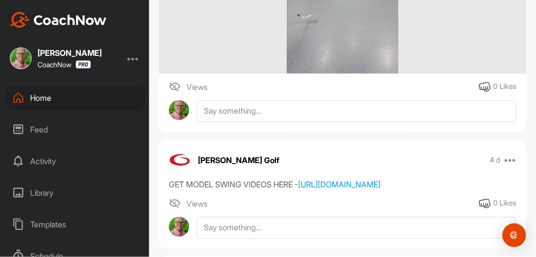
scroll to position [1549, 0]
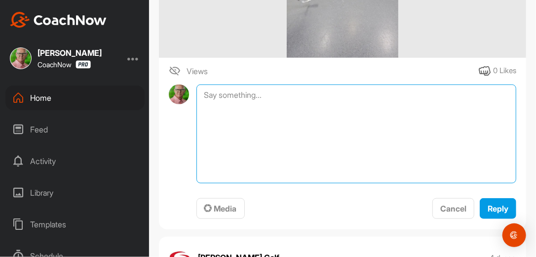
click at [255, 93] on textarea at bounding box center [357, 133] width 320 height 99
type textarea "Review Complete. [DATE]"
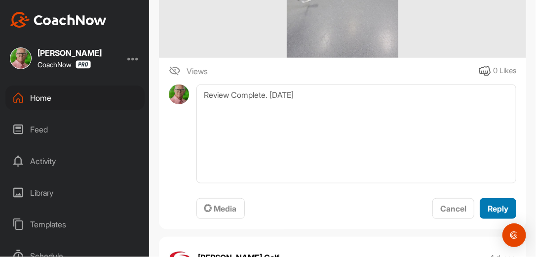
click at [488, 205] on span "Reply" at bounding box center [498, 208] width 21 height 10
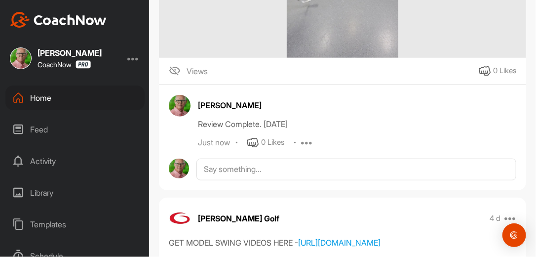
click at [48, 98] on div "Home" at bounding box center [74, 97] width 139 height 25
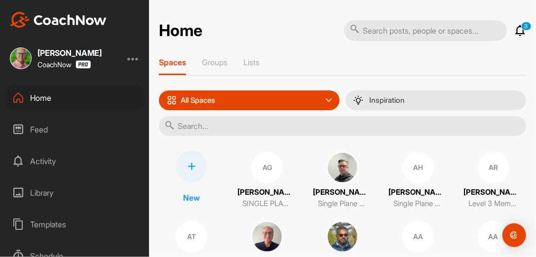
click at [234, 126] on input "text" at bounding box center [342, 126] width 367 height 20
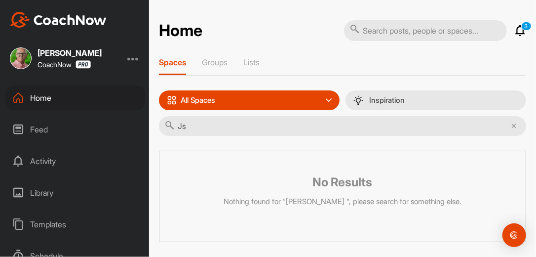
type input "J"
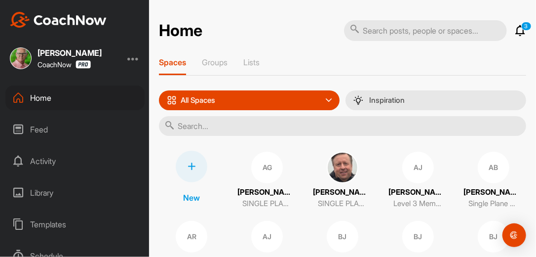
click at [233, 126] on input "text" at bounding box center [342, 126] width 367 height 20
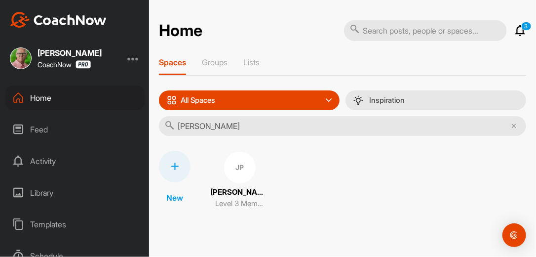
type input "James Pi"
click at [241, 168] on div "JP" at bounding box center [240, 168] width 32 height 32
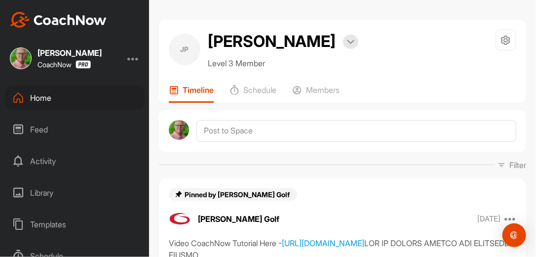
click at [399, 171] on div "Filter Media Type Images Videos Notes Audio Documents Author [PERSON_NAME] [EMA…" at bounding box center [342, 165] width 367 height 12
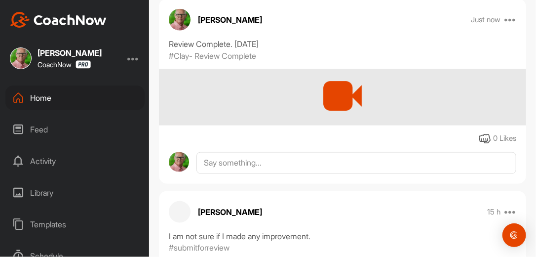
scroll to position [427, 0]
click at [505, 25] on icon at bounding box center [511, 19] width 12 height 12
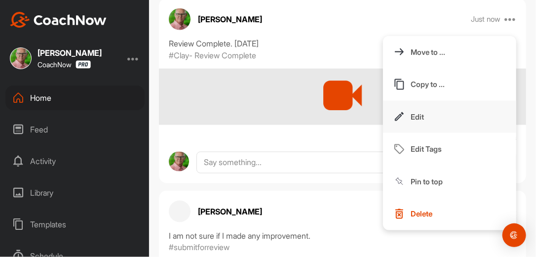
click at [411, 122] on p "Edit" at bounding box center [417, 117] width 13 height 10
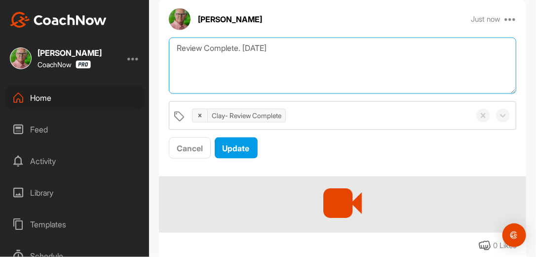
click at [290, 73] on textarea "Review Complete. [DATE]" at bounding box center [343, 66] width 348 height 57
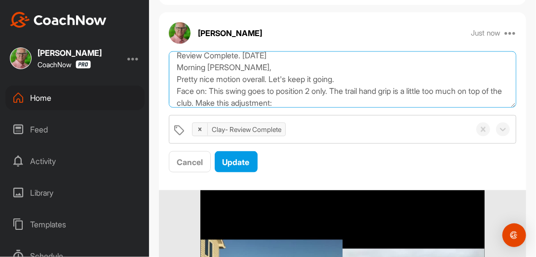
scroll to position [18, 0]
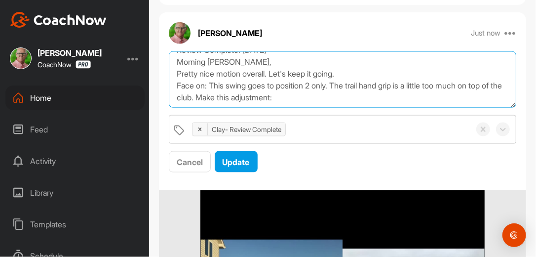
paste textarea "[URL][DOMAIN_NAME]"
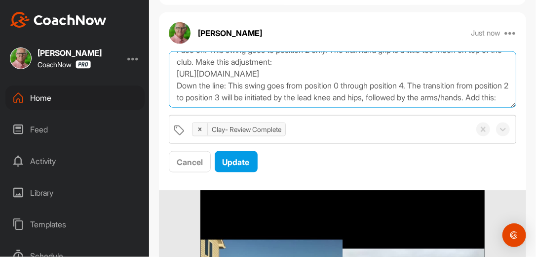
scroll to position [66, 0]
paste textarea "[URL][DOMAIN_NAME]"
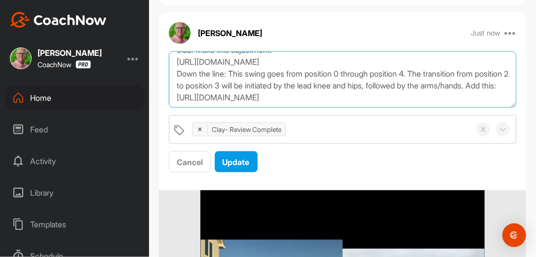
scroll to position [78, 0]
type textarea "Review Complete. [DATE] Morning [PERSON_NAME], Pretty nice motion overall. Let'…"
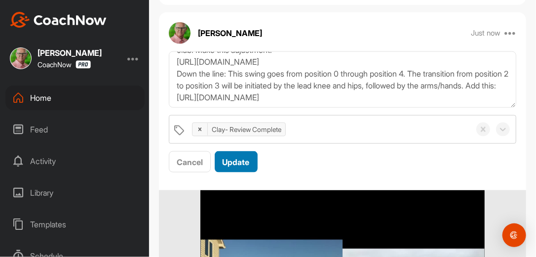
click at [250, 172] on button "Update" at bounding box center [236, 161] width 43 height 21
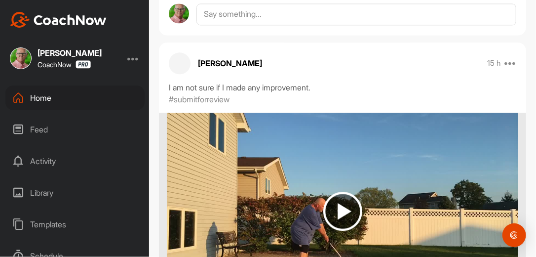
scroll to position [808, 0]
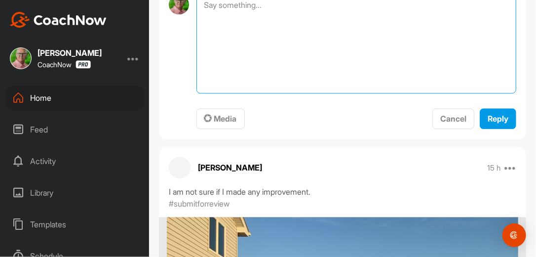
click at [271, 40] on textarea at bounding box center [357, 44] width 320 height 99
type textarea "Review Complete. [DATE]"
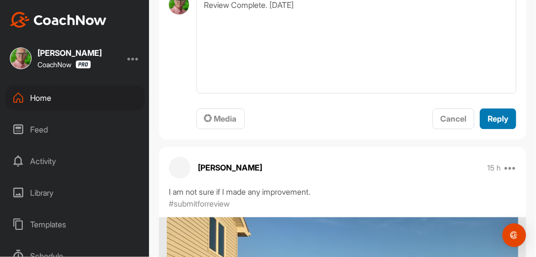
click at [488, 123] on span "Reply" at bounding box center [498, 119] width 21 height 10
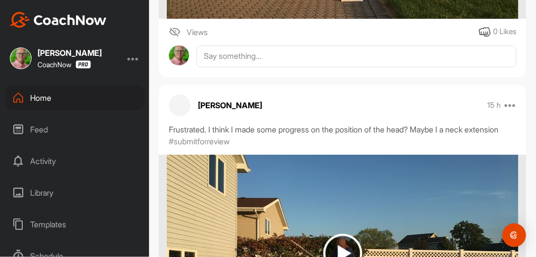
scroll to position [1203, 0]
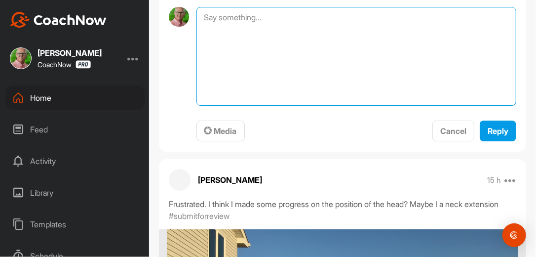
click at [325, 55] on textarea at bounding box center [357, 56] width 320 height 99
type textarea "Review Complete. 9-23-25"
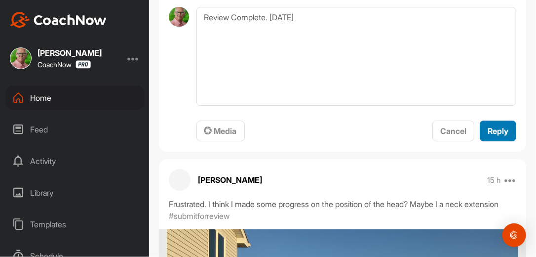
click at [491, 136] on span "Reply" at bounding box center [498, 131] width 21 height 10
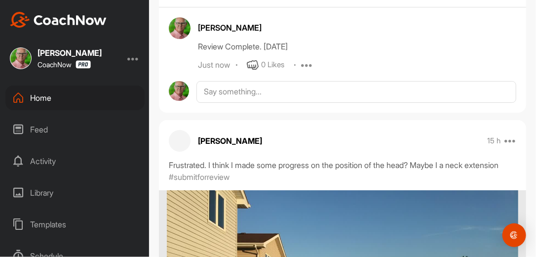
click at [442, 152] on div "James Pierzchalski 15 h Pin to top Report" at bounding box center [342, 141] width 367 height 22
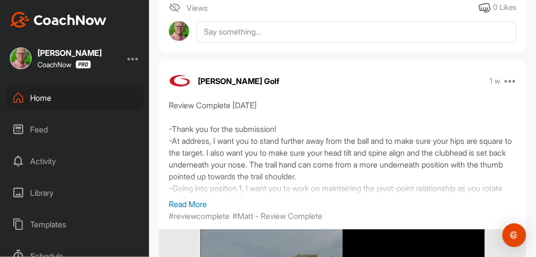
scroll to position [1598, 0]
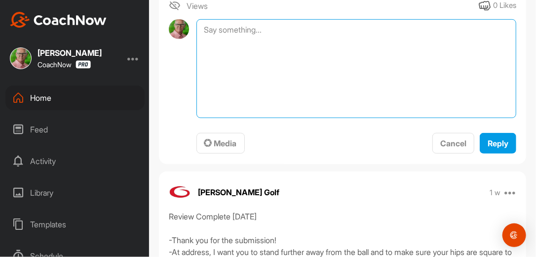
click at [367, 80] on textarea at bounding box center [357, 68] width 320 height 99
type textarea "Review Complete. [DATE]"
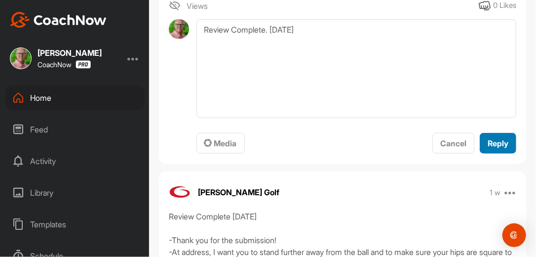
click at [489, 148] on span "Reply" at bounding box center [498, 143] width 21 height 10
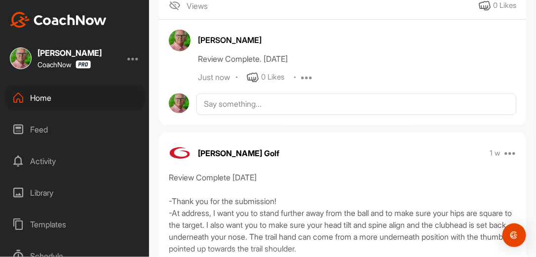
click at [45, 99] on div "Home" at bounding box center [74, 97] width 139 height 25
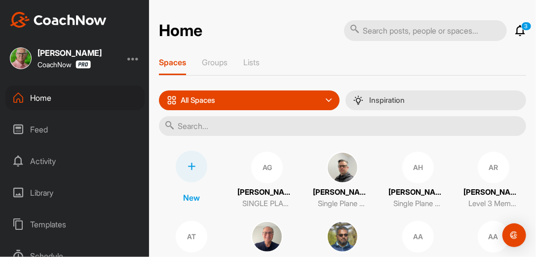
click at [206, 128] on input "text" at bounding box center [342, 126] width 367 height 20
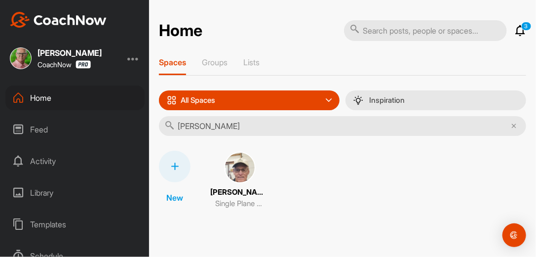
type input "[PERSON_NAME]"
click at [242, 173] on img at bounding box center [240, 168] width 32 height 32
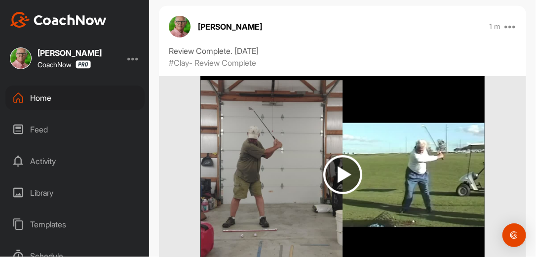
scroll to position [174, 0]
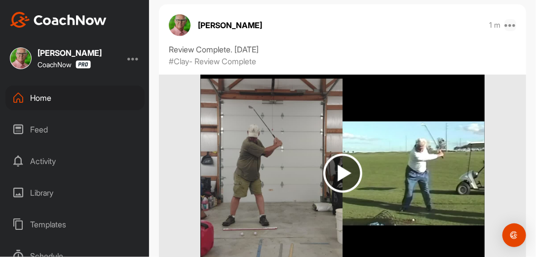
click at [505, 23] on icon at bounding box center [511, 25] width 12 height 12
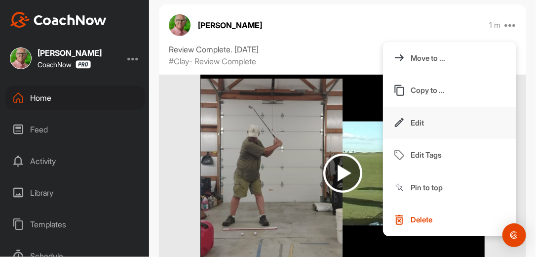
click at [411, 123] on p "Edit" at bounding box center [417, 123] width 13 height 10
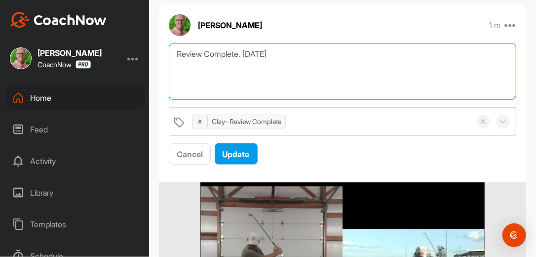
click at [290, 53] on textarea "Review Complete. [DATE]" at bounding box center [343, 71] width 348 height 57
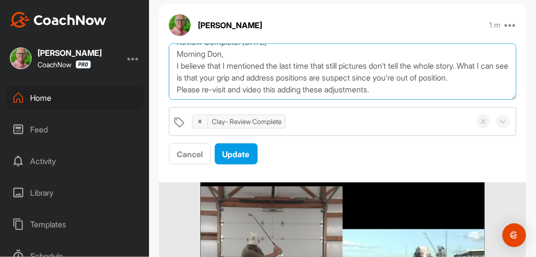
scroll to position [30, 0]
paste textarea "[URL][DOMAIN_NAME]"
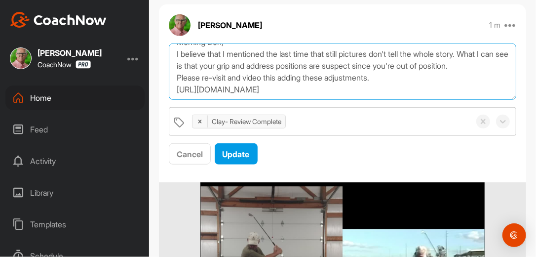
scroll to position [42, 0]
paste textarea "[URL][DOMAIN_NAME]"
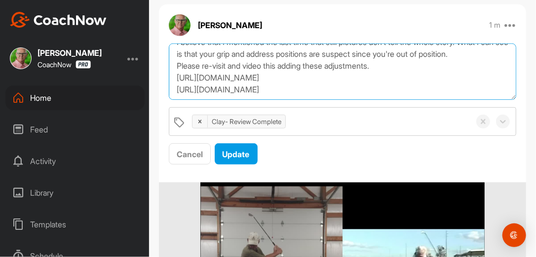
scroll to position [54, 0]
paste textarea "[URL][DOMAIN_NAME]"
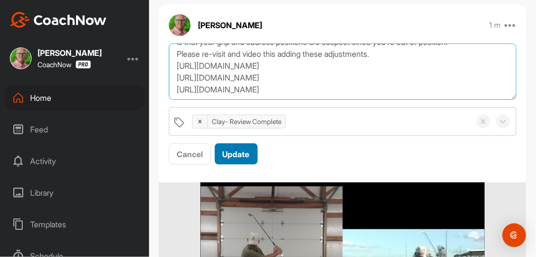
scroll to position [66, 0]
type textarea "Review Complete. [DATE] Morning Don, I believe that I mentioned the last time t…"
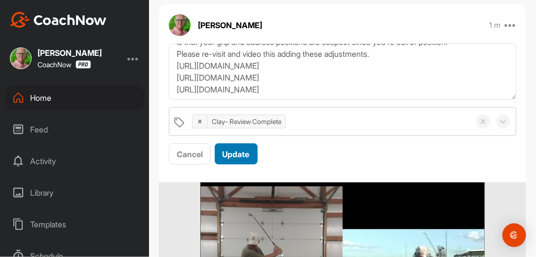
click at [244, 152] on span "Update" at bounding box center [236, 154] width 27 height 10
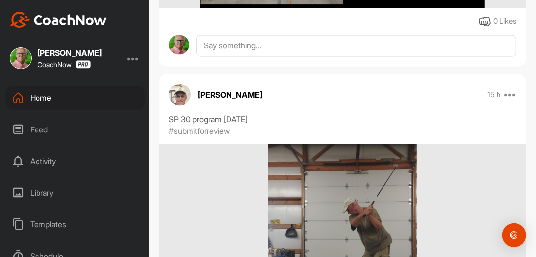
scroll to position [522, 0]
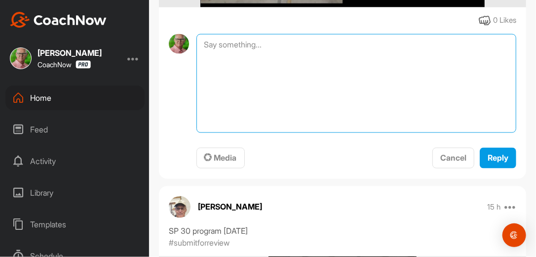
click at [290, 54] on textarea at bounding box center [357, 83] width 320 height 99
type textarea "Review Complete. [DATE]"
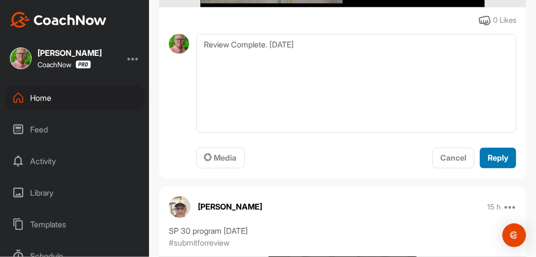
click at [491, 169] on button "Reply" at bounding box center [498, 158] width 37 height 21
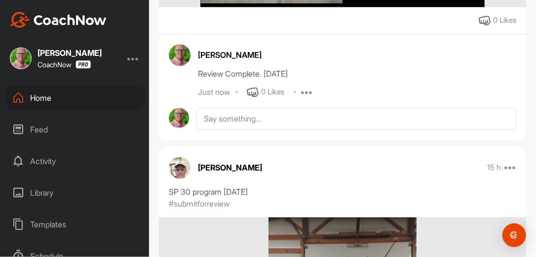
click at [422, 175] on div "[PERSON_NAME] 15 h Pin to top Report" at bounding box center [342, 168] width 367 height 22
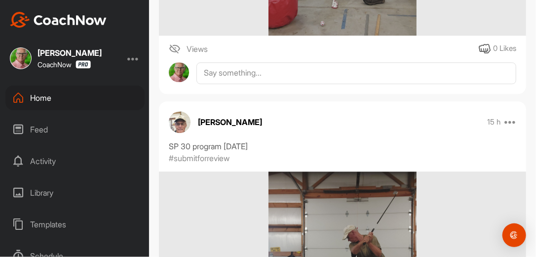
scroll to position [917, 0]
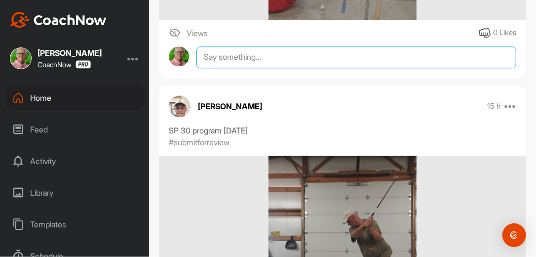
click at [276, 68] on textarea at bounding box center [357, 57] width 320 height 22
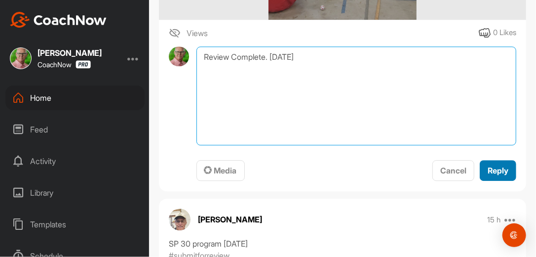
type textarea "Review Complete. [DATE]"
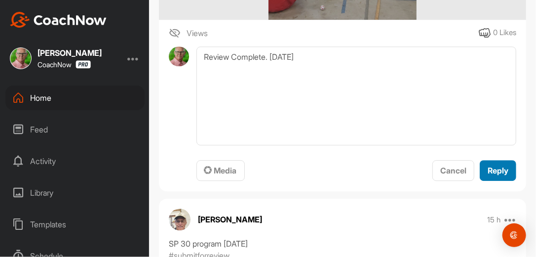
click at [488, 175] on span "Reply" at bounding box center [498, 170] width 21 height 10
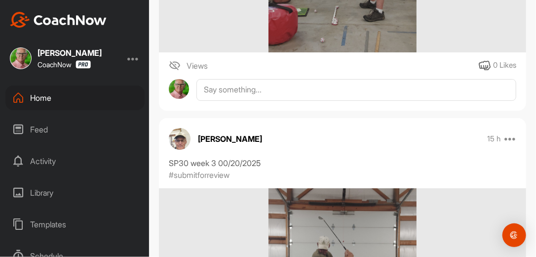
scroll to position [1296, 0]
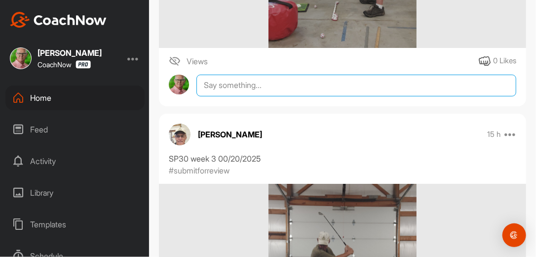
click at [324, 96] on textarea at bounding box center [357, 86] width 320 height 22
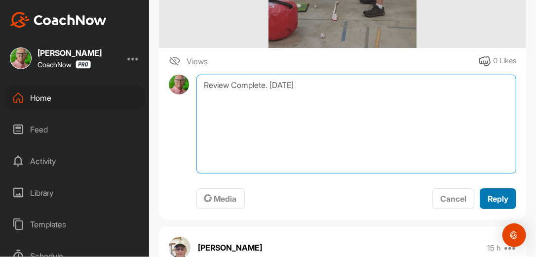
type textarea "Review Complete. 9-23-25"
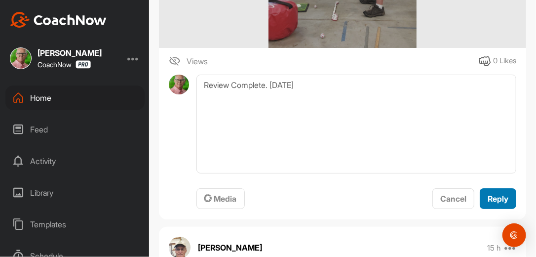
click at [489, 204] on div "Reply" at bounding box center [498, 199] width 21 height 12
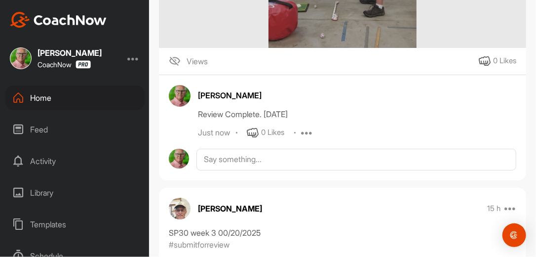
click at [439, 219] on div "Don Wells 15 h Pin to top Report" at bounding box center [342, 209] width 367 height 22
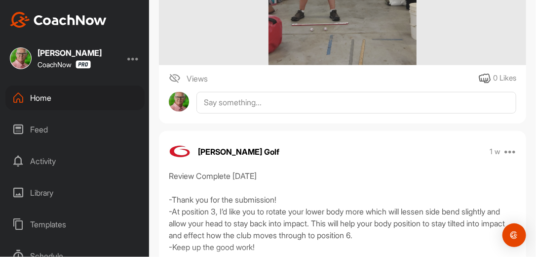
scroll to position [1707, 0]
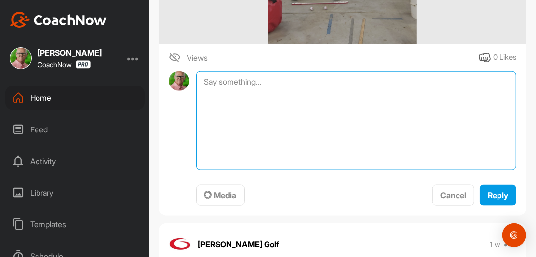
click at [297, 90] on textarea at bounding box center [357, 120] width 320 height 99
type textarea "Review Complete. 9-23-25"
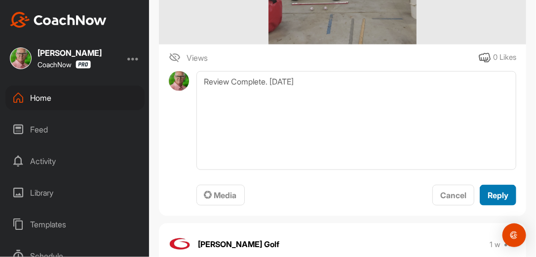
click at [488, 200] on span "Reply" at bounding box center [498, 195] width 21 height 10
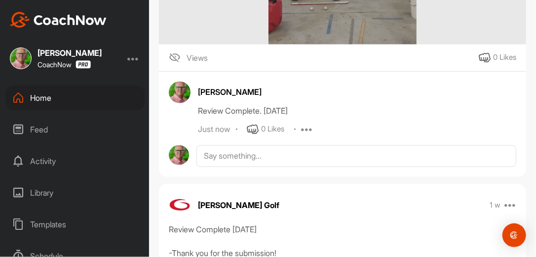
click at [66, 99] on div "Home" at bounding box center [74, 97] width 139 height 25
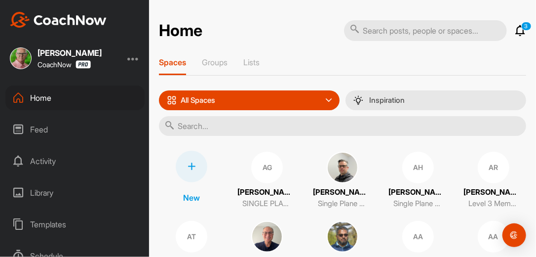
click at [222, 124] on input "text" at bounding box center [342, 126] width 367 height 20
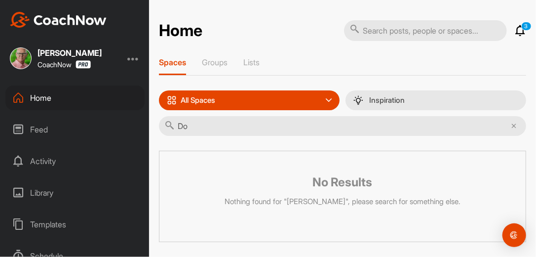
type input "D"
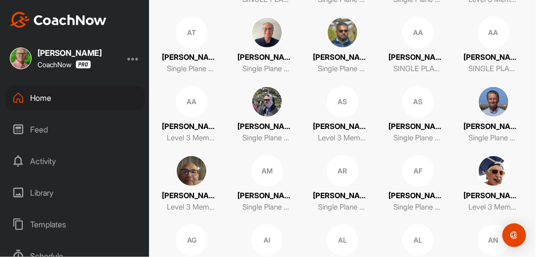
scroll to position [224, 0]
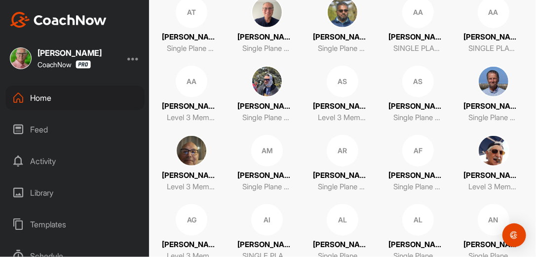
click at [55, 99] on div "Home" at bounding box center [74, 97] width 139 height 25
click at [50, 98] on div "Home" at bounding box center [74, 97] width 139 height 25
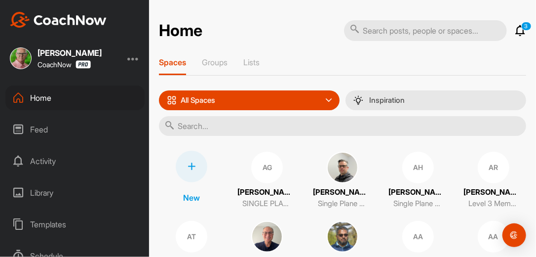
click at [266, 131] on input "text" at bounding box center [342, 126] width 367 height 20
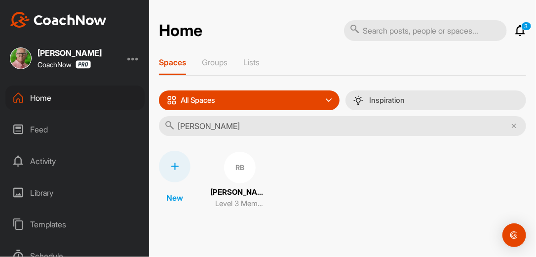
type input "Ron Bi"
click at [239, 167] on div "RB" at bounding box center [240, 168] width 32 height 32
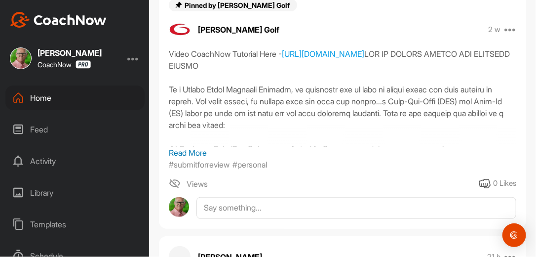
scroll to position [190, 0]
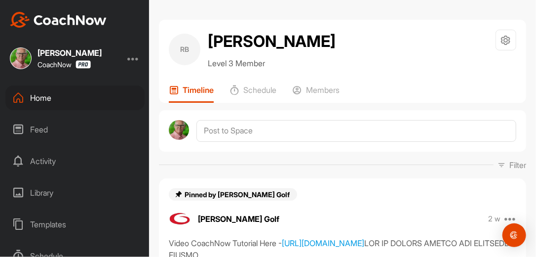
click at [372, 167] on div "Filter Media Type Images Videos Notes Audio Documents Author [PERSON_NAME] [EMA…" at bounding box center [342, 165] width 367 height 12
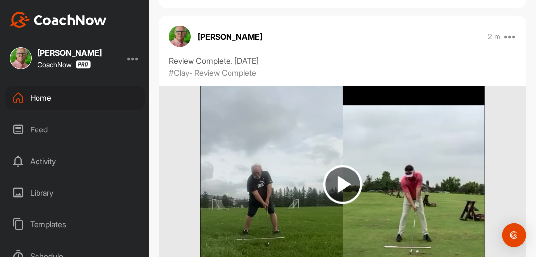
scroll to position [411, 0]
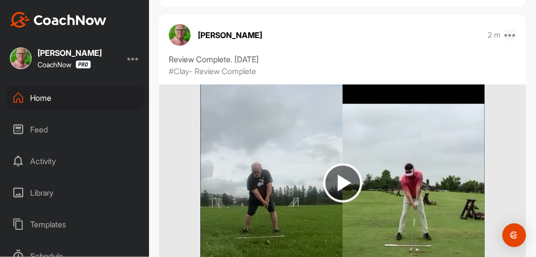
click at [506, 33] on icon at bounding box center [511, 35] width 12 height 12
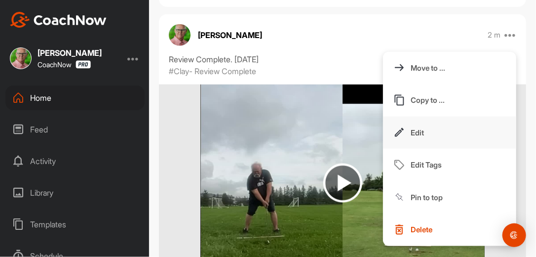
click at [411, 130] on p "Edit" at bounding box center [417, 132] width 13 height 10
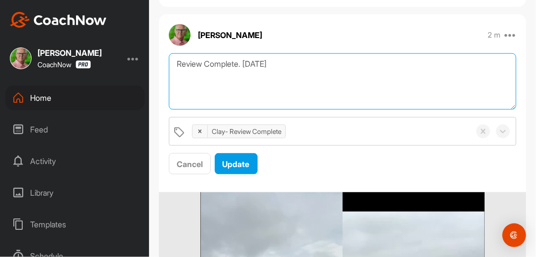
click at [287, 65] on textarea "Review Complete. [DATE]" at bounding box center [343, 81] width 348 height 57
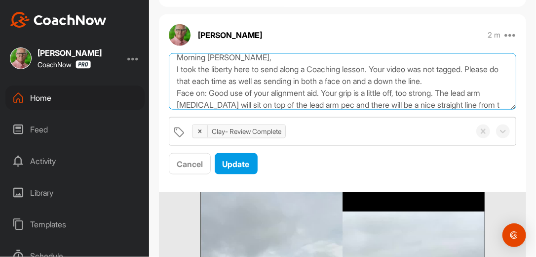
scroll to position [30, 0]
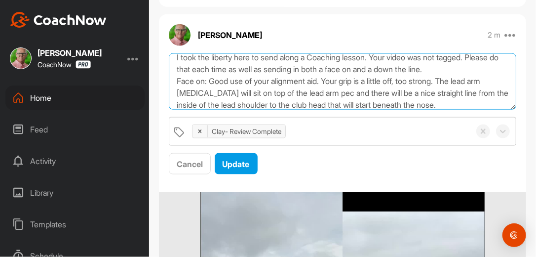
click at [476, 101] on textarea "Review Complete. [DATE] Morning [PERSON_NAME], I took the liberty here to send …" at bounding box center [343, 81] width 348 height 57
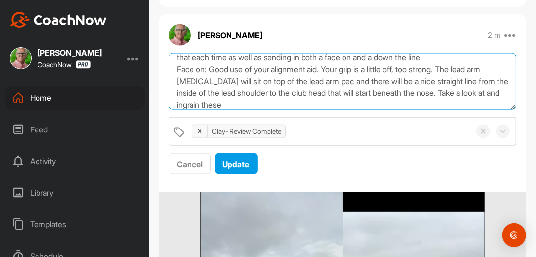
click at [473, 90] on textarea "Review Complete. [DATE] Morning [PERSON_NAME], I took the liberty here to send …" at bounding box center [343, 81] width 348 height 57
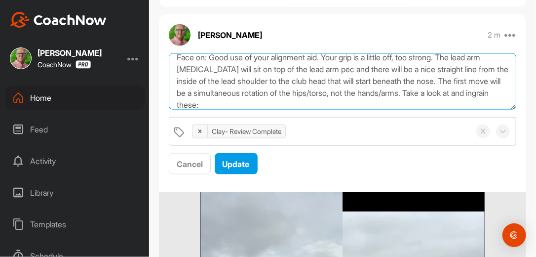
scroll to position [66, 0]
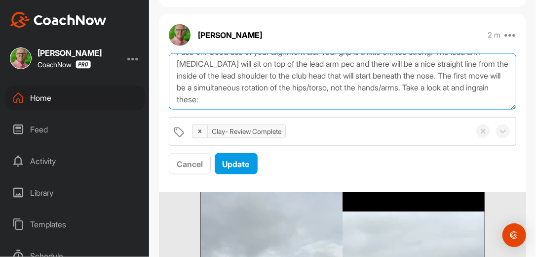
paste textarea "[URL][DOMAIN_NAME]"
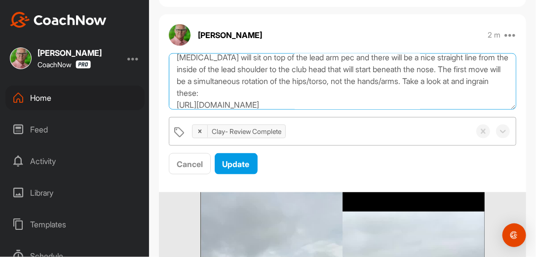
scroll to position [78, 0]
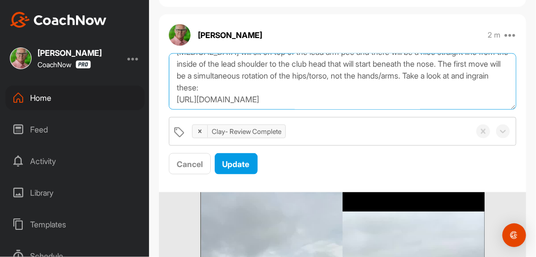
paste textarea "[URL][DOMAIN_NAME]"
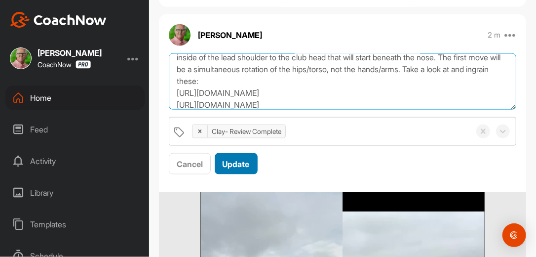
scroll to position [89, 0]
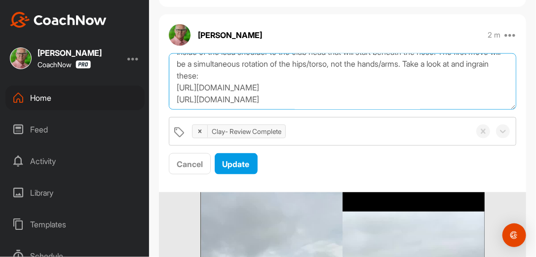
paste textarea "[URL][DOMAIN_NAME]"
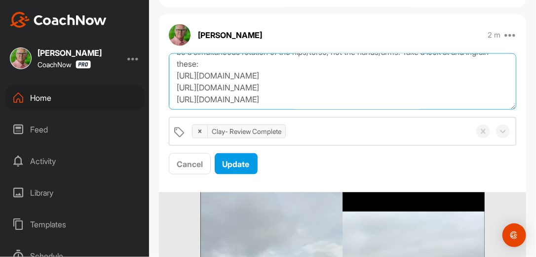
scroll to position [113, 0]
paste textarea "[URL][DOMAIN_NAME]"
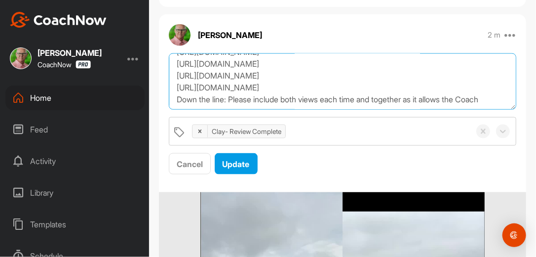
scroll to position [137, 0]
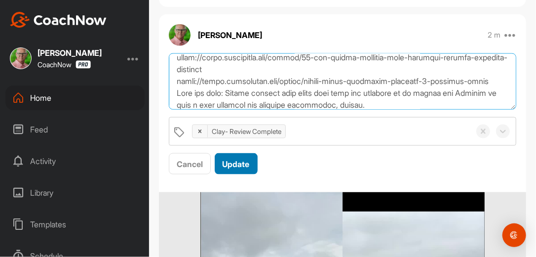
type textarea "Review Complete. [DATE] Morning [PERSON_NAME], I took the liberty here to send …"
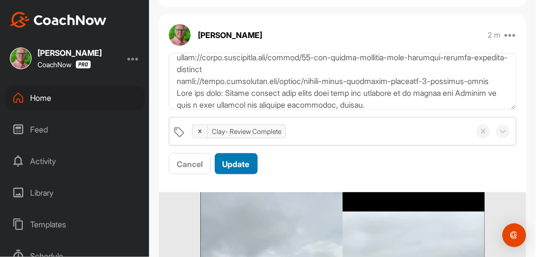
click at [241, 165] on span "Update" at bounding box center [236, 164] width 27 height 10
